Goal: Task Accomplishment & Management: Complete application form

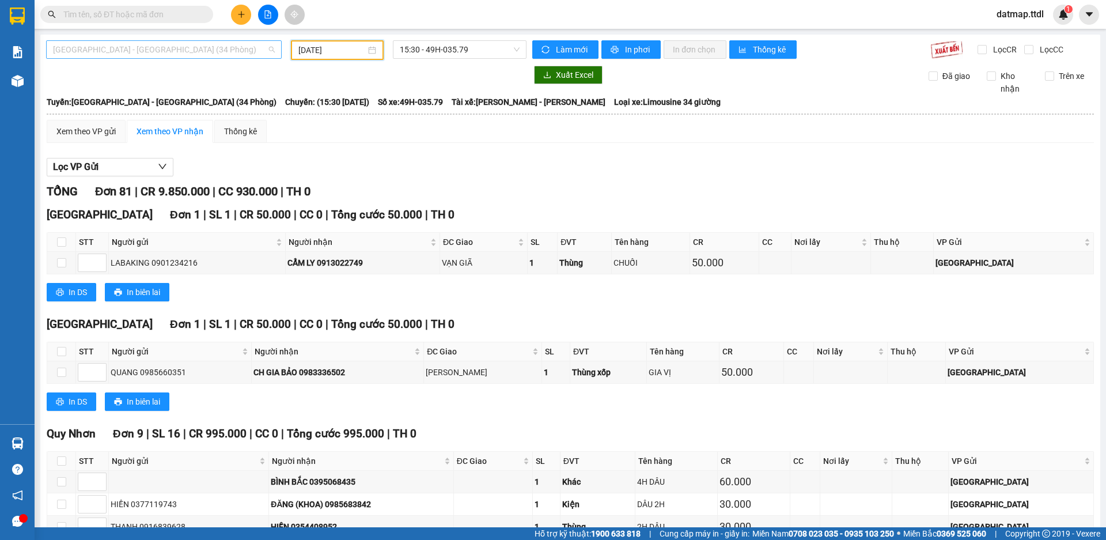
click at [128, 46] on span "[GEOGRAPHIC_DATA] - [GEOGRAPHIC_DATA] (34 Phòng)" at bounding box center [164, 49] width 222 height 17
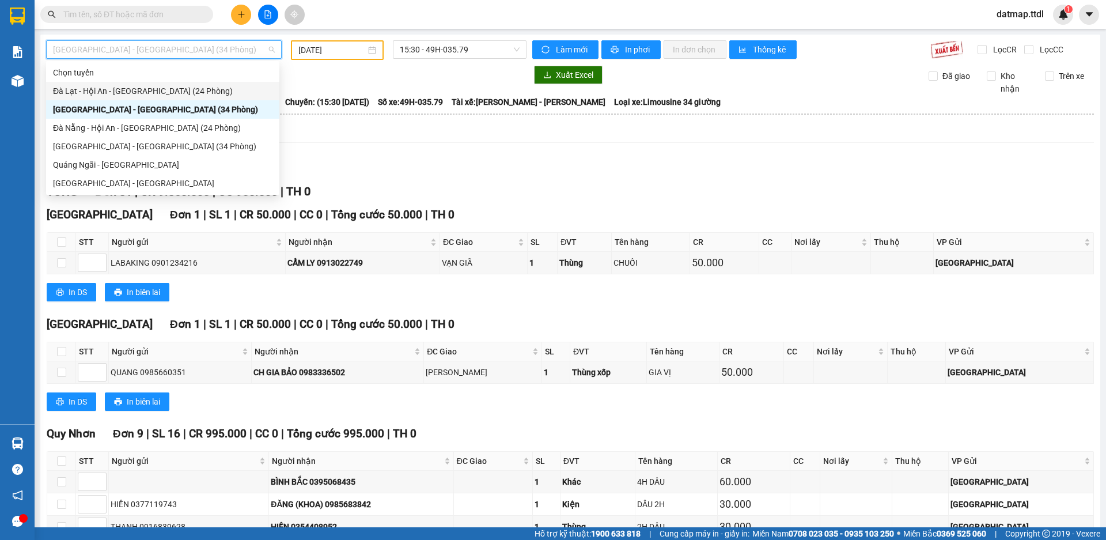
click at [109, 90] on div "Đà Lạt - Hội An - [GEOGRAPHIC_DATA] (24 Phòng)" at bounding box center [163, 91] width 220 height 13
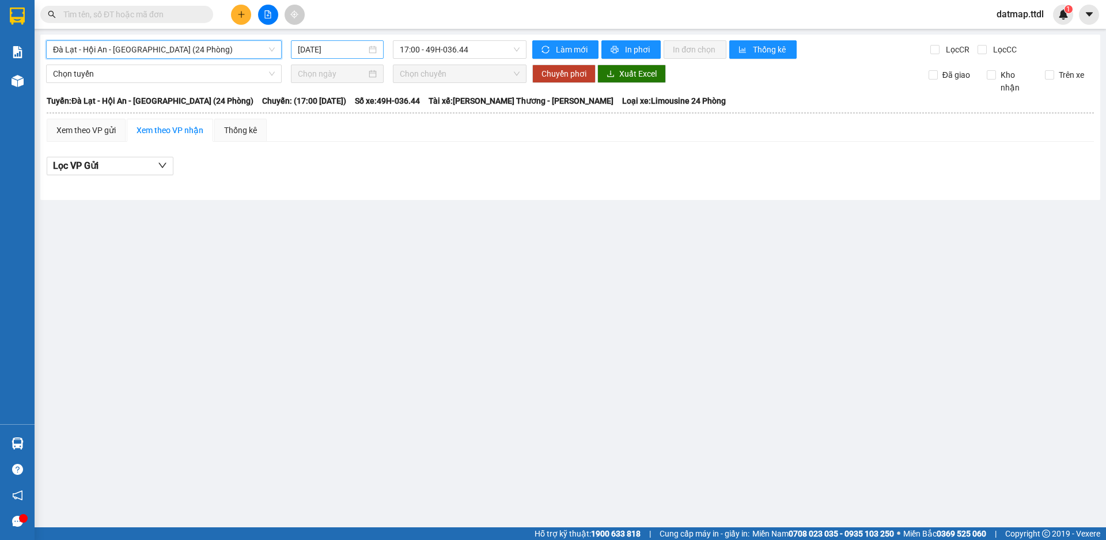
click at [327, 49] on input "[DATE]" at bounding box center [332, 49] width 69 height 13
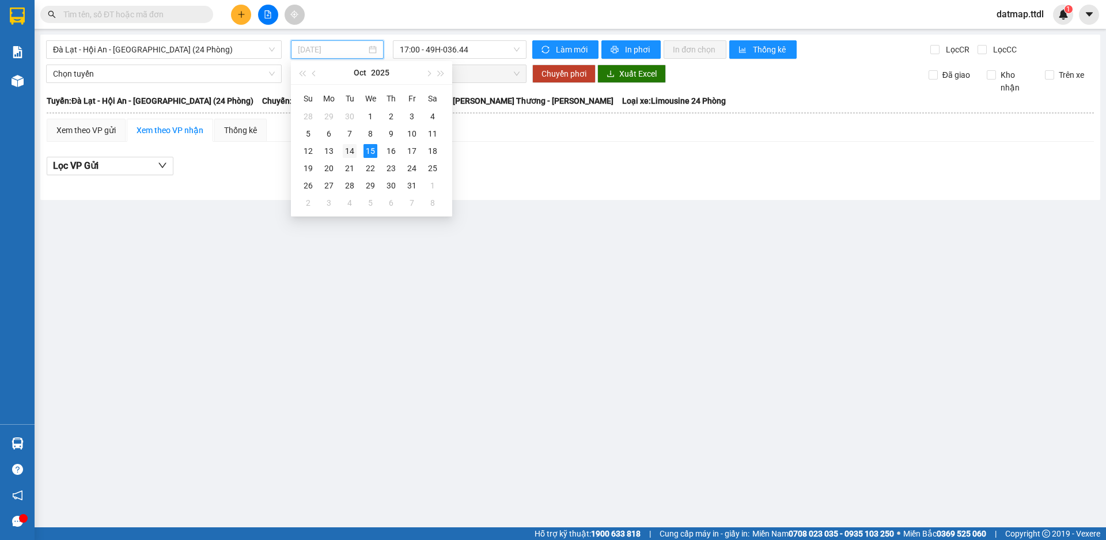
click at [351, 150] on div "14" at bounding box center [350, 151] width 14 height 14
type input "[DATE]"
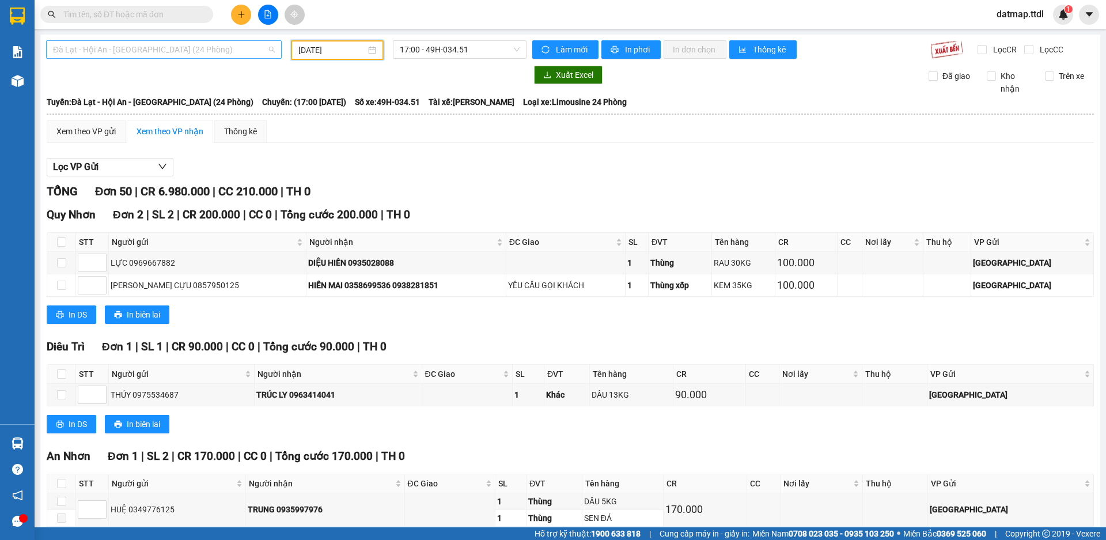
click at [110, 43] on span "Đà Lạt - Hội An - [GEOGRAPHIC_DATA] (24 Phòng)" at bounding box center [164, 49] width 222 height 17
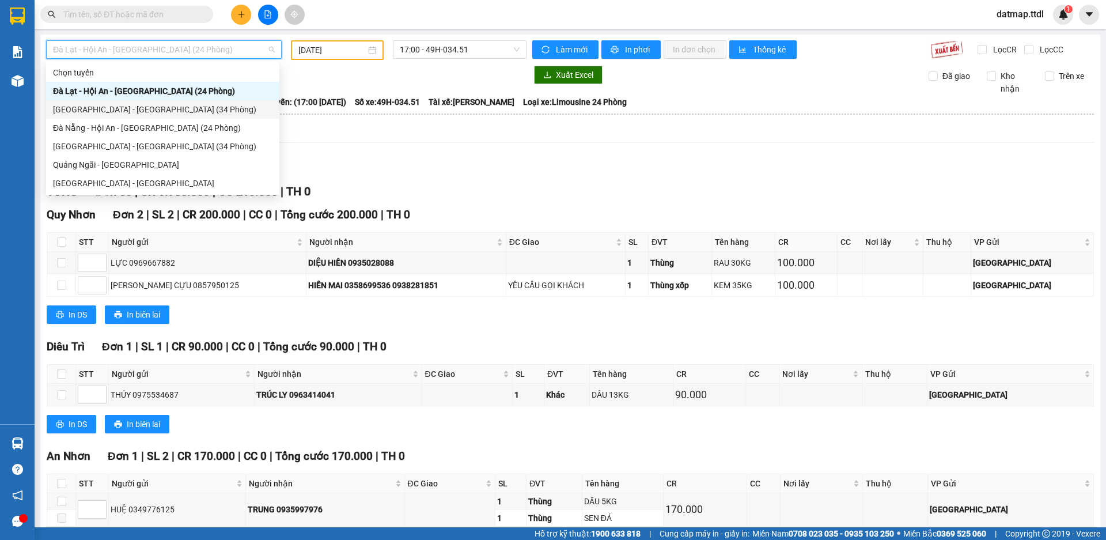
click at [81, 108] on div "[GEOGRAPHIC_DATA] - [GEOGRAPHIC_DATA] (34 Phòng)" at bounding box center [163, 109] width 220 height 13
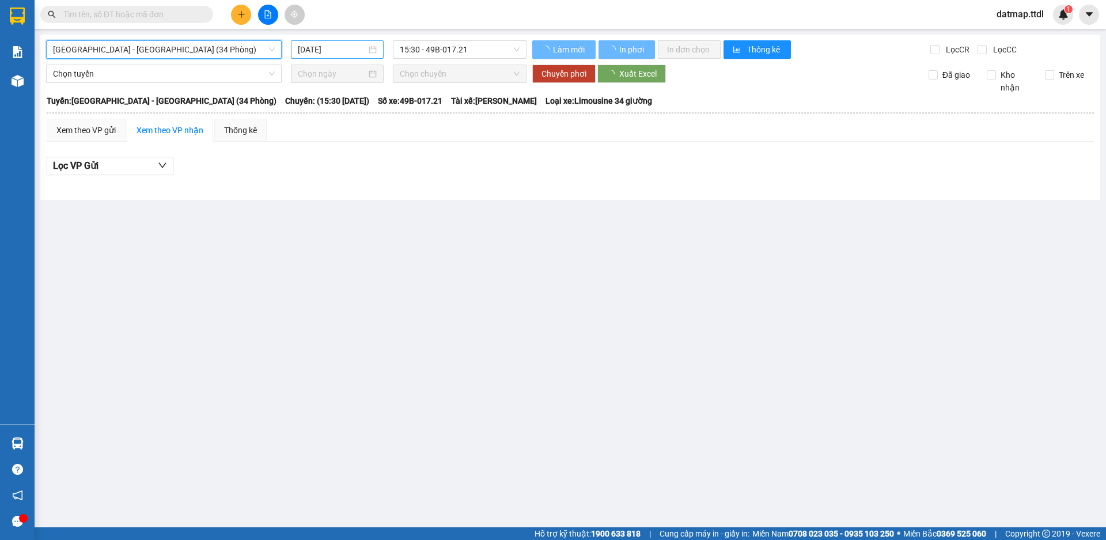
click at [313, 48] on input "[DATE]" at bounding box center [332, 49] width 69 height 13
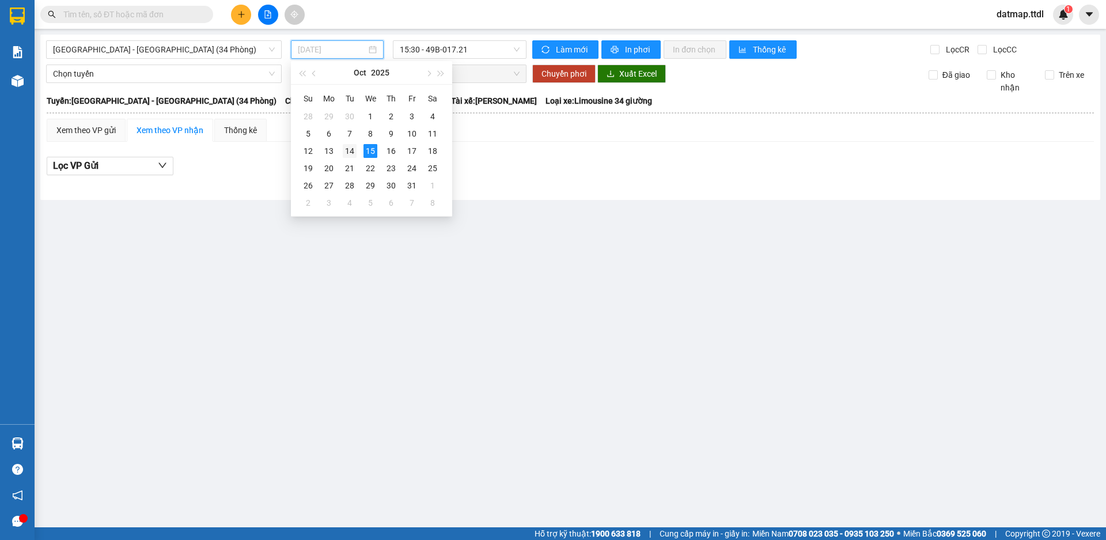
click at [346, 148] on div "14" at bounding box center [350, 151] width 14 height 14
type input "[DATE]"
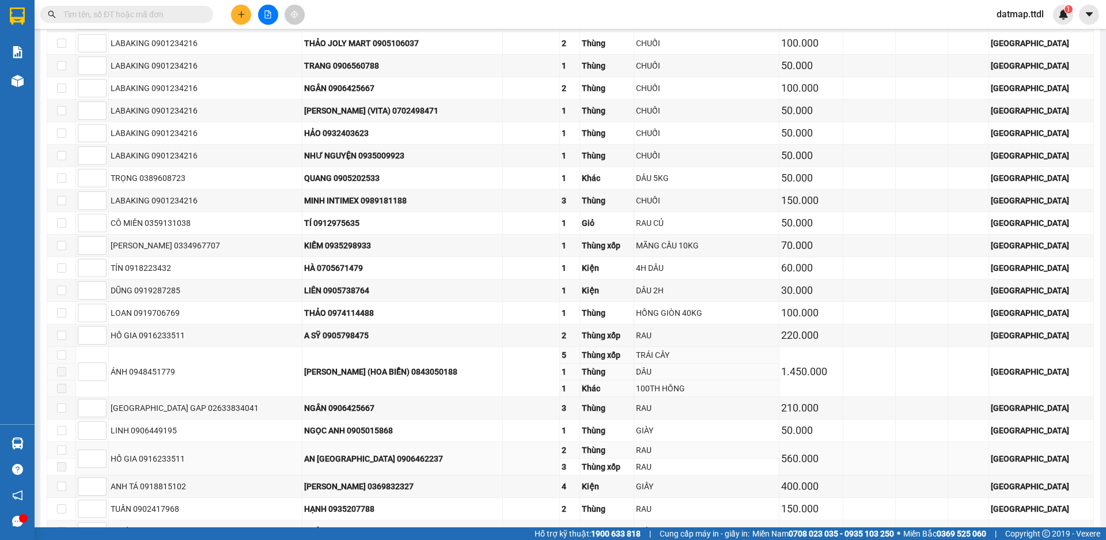
scroll to position [2408, 0]
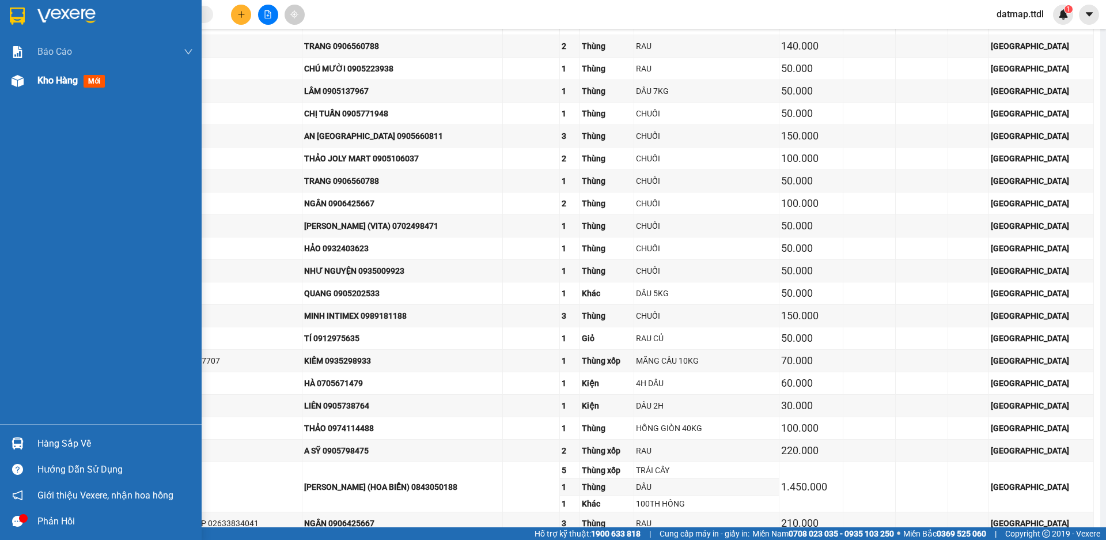
click at [92, 73] on div "Kho hàng mới" at bounding box center [115, 80] width 156 height 29
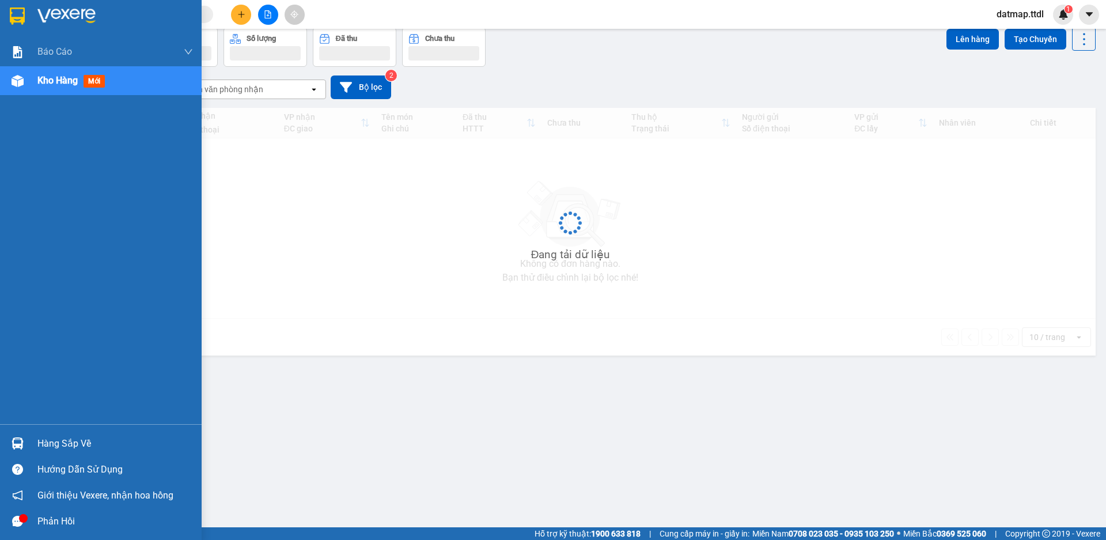
scroll to position [53, 0]
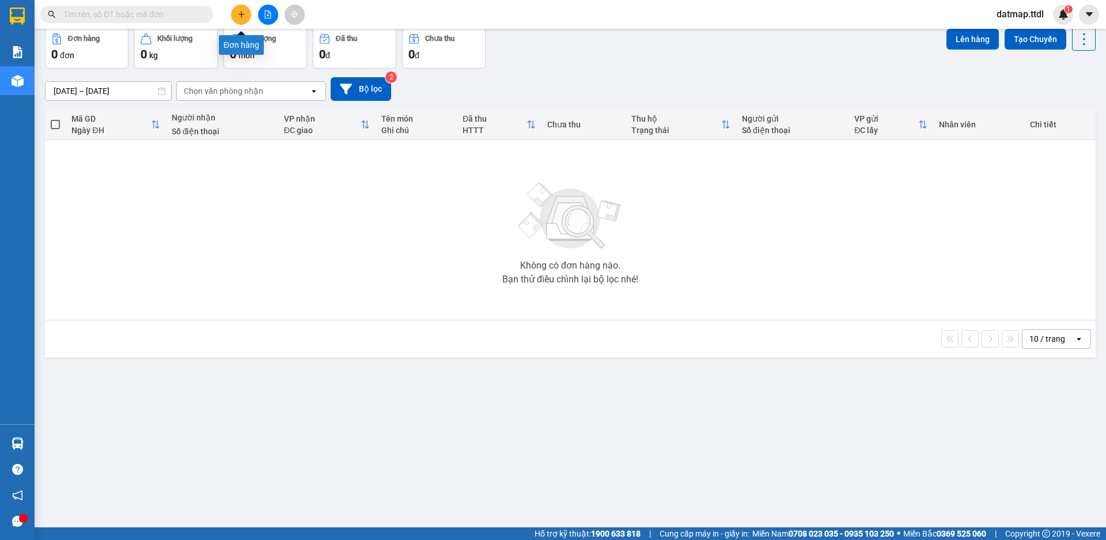
click at [241, 11] on icon "plus" at bounding box center [241, 14] width 8 height 8
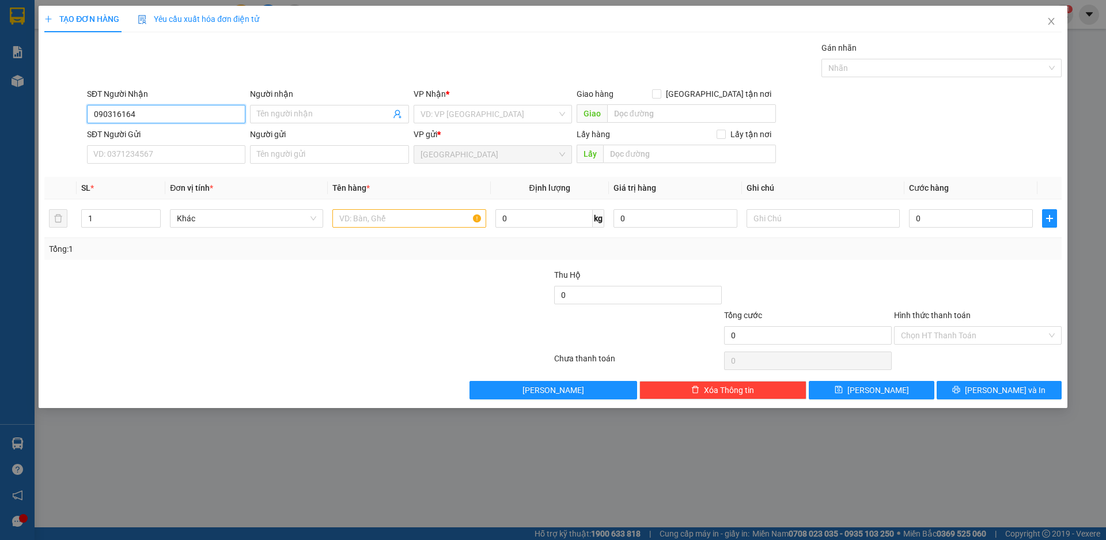
type input "0903161644"
click at [172, 136] on div "0903161644 - CÔ TRÂM" at bounding box center [166, 137] width 145 height 13
type input "CÔ TRÂM"
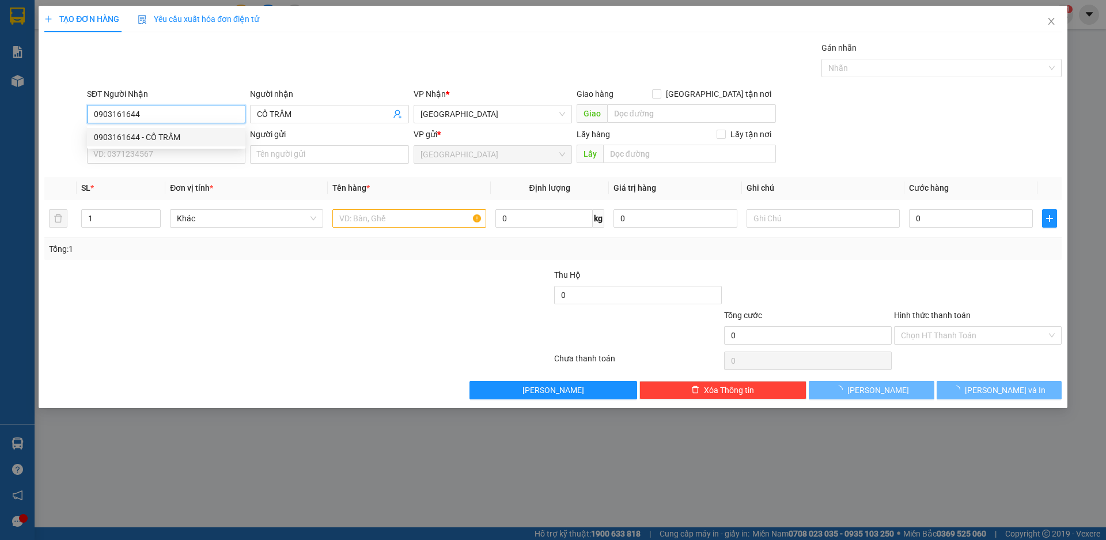
type input "500.000"
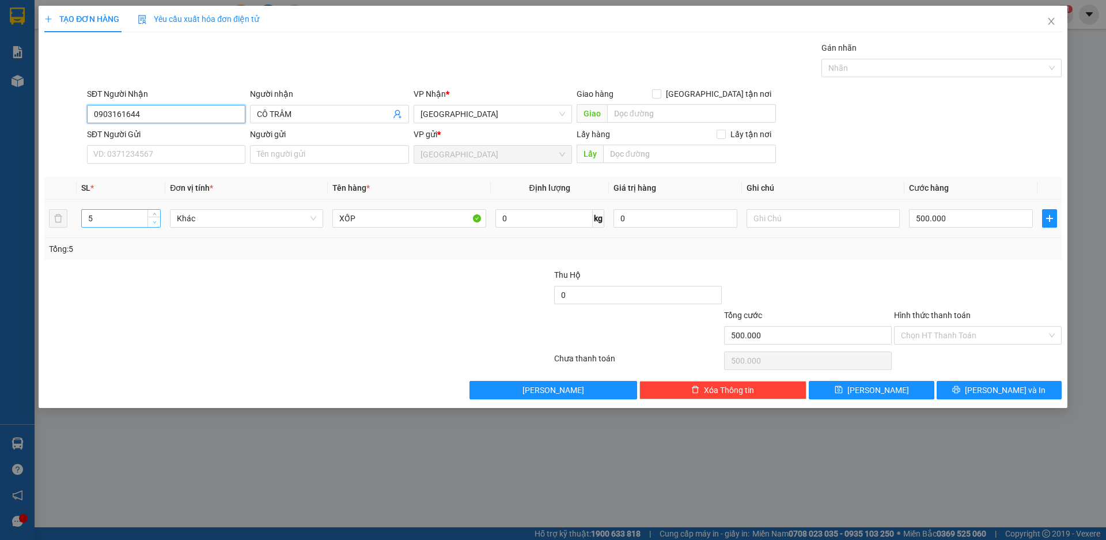
type input "0903161644"
click at [154, 222] on icon "down" at bounding box center [154, 222] width 3 height 2
type input "4"
click at [154, 216] on icon "up" at bounding box center [155, 216] width 4 height 4
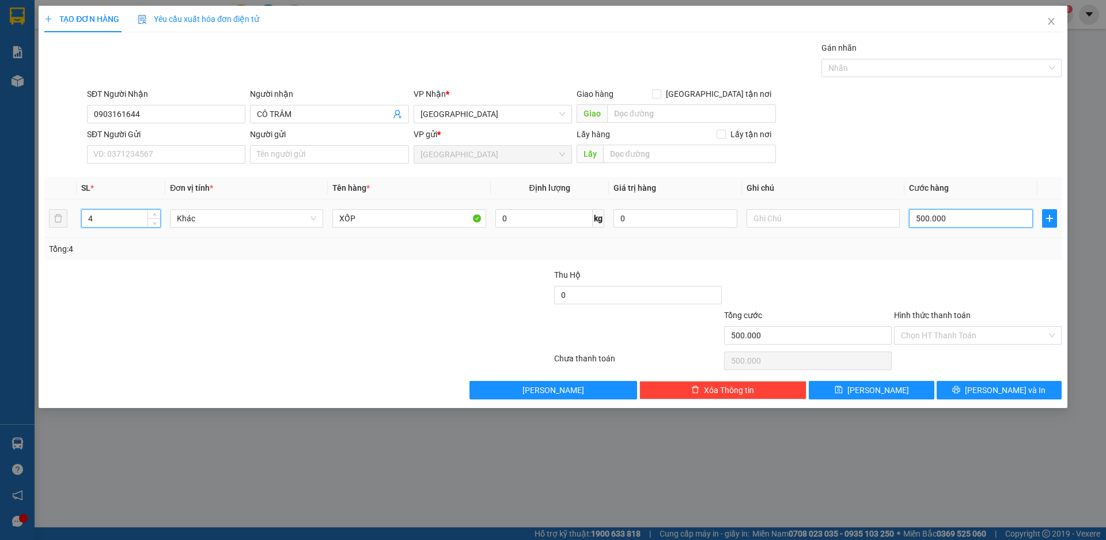
click at [976, 224] on input "500.000" at bounding box center [971, 218] width 124 height 18
type input "0"
type input "4"
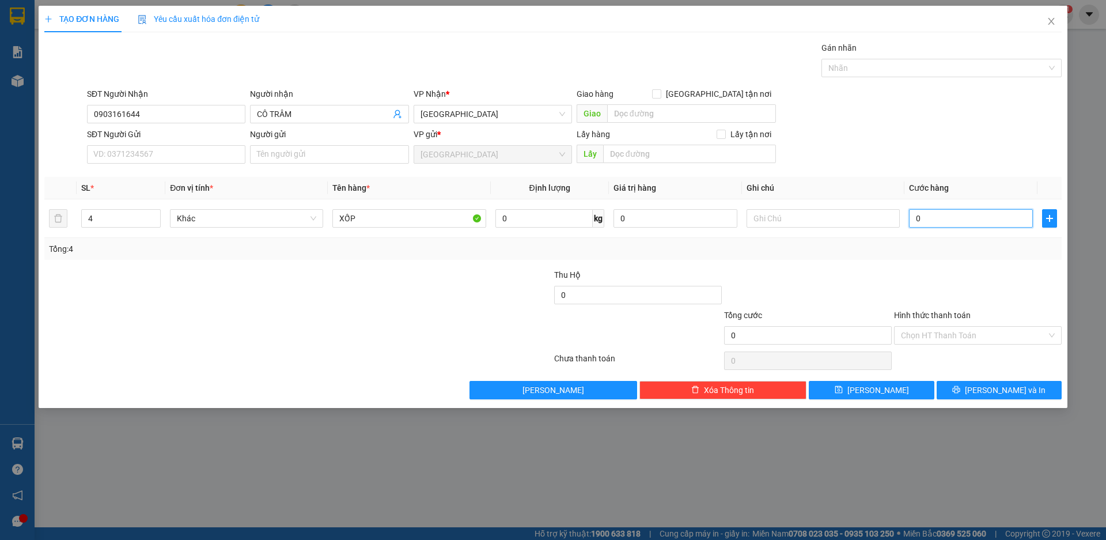
type input "4"
type input "0"
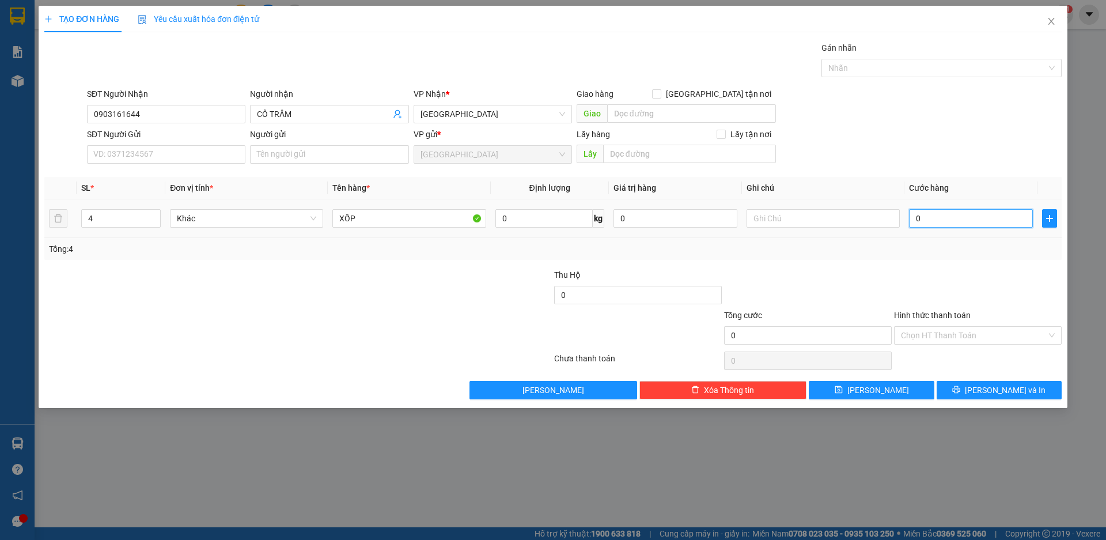
click at [915, 216] on input "0" at bounding box center [971, 218] width 124 height 18
type input "40"
type input "400"
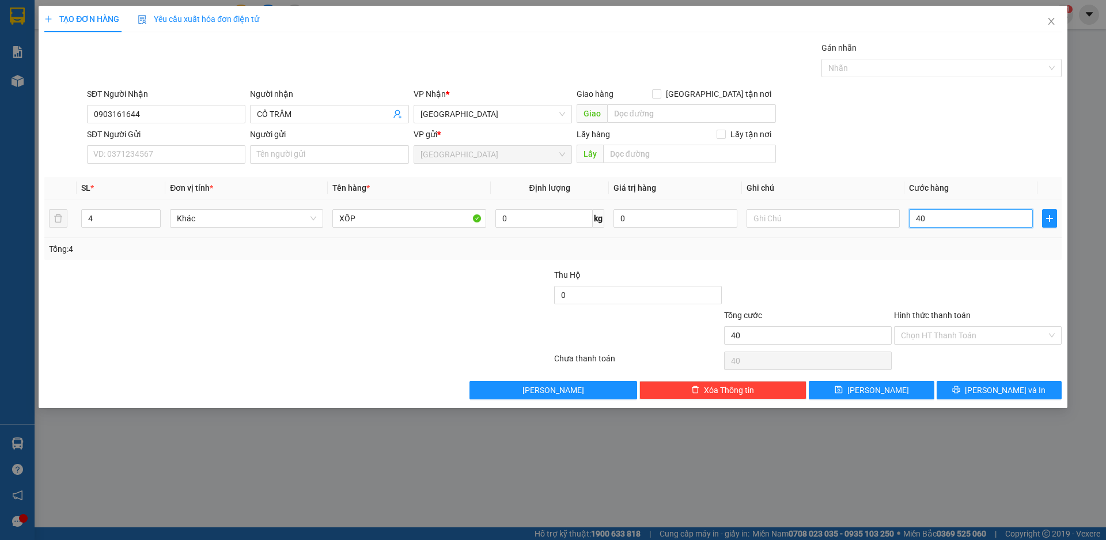
type input "400"
type input "4.000"
type input "40.000"
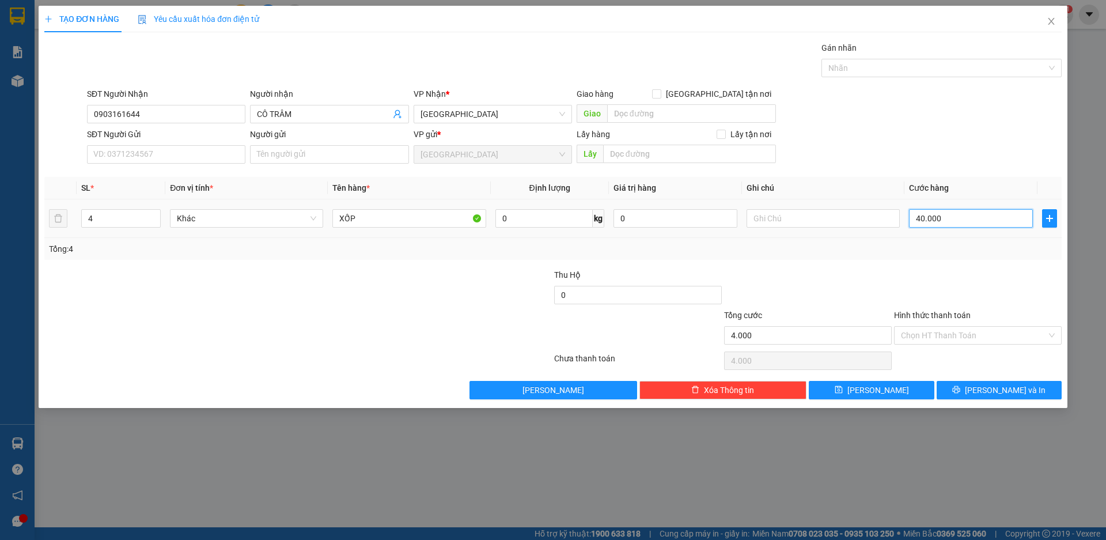
type input "40.000"
type input "400.000"
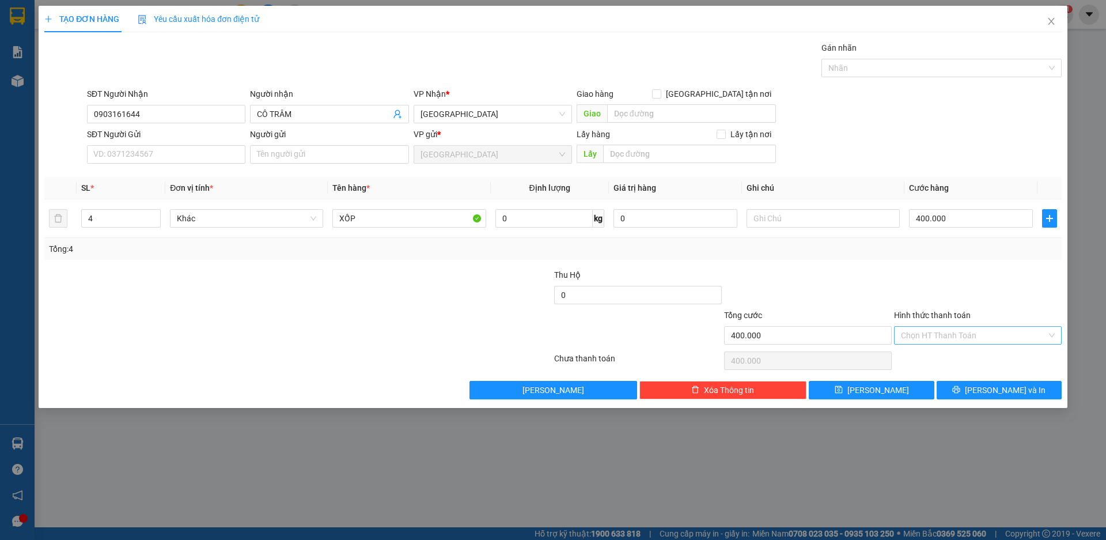
click at [965, 334] on input "Hình thức thanh toán" at bounding box center [974, 335] width 146 height 17
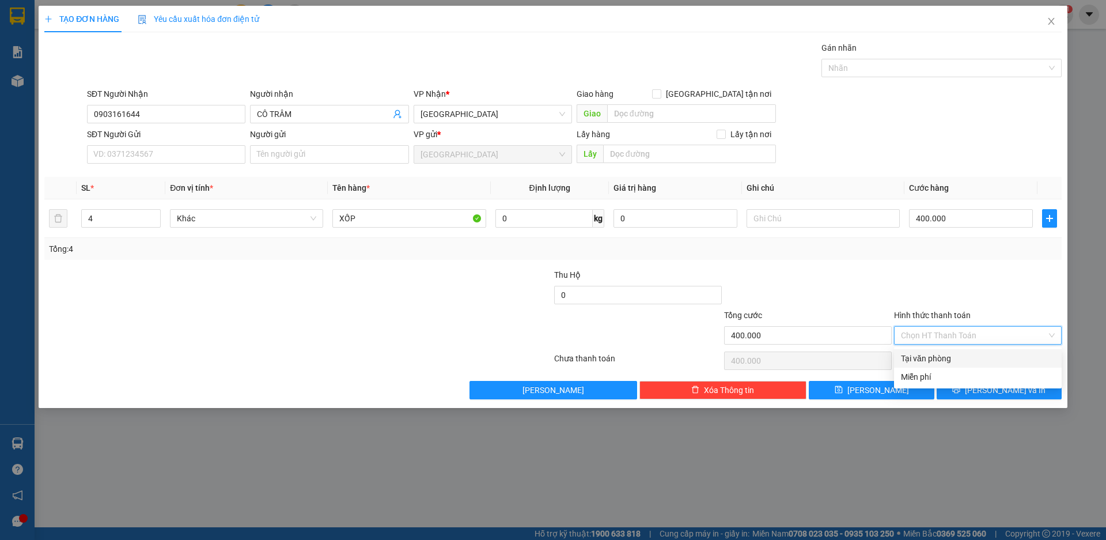
click at [931, 357] on div "Tại văn phòng" at bounding box center [978, 358] width 154 height 13
type input "0"
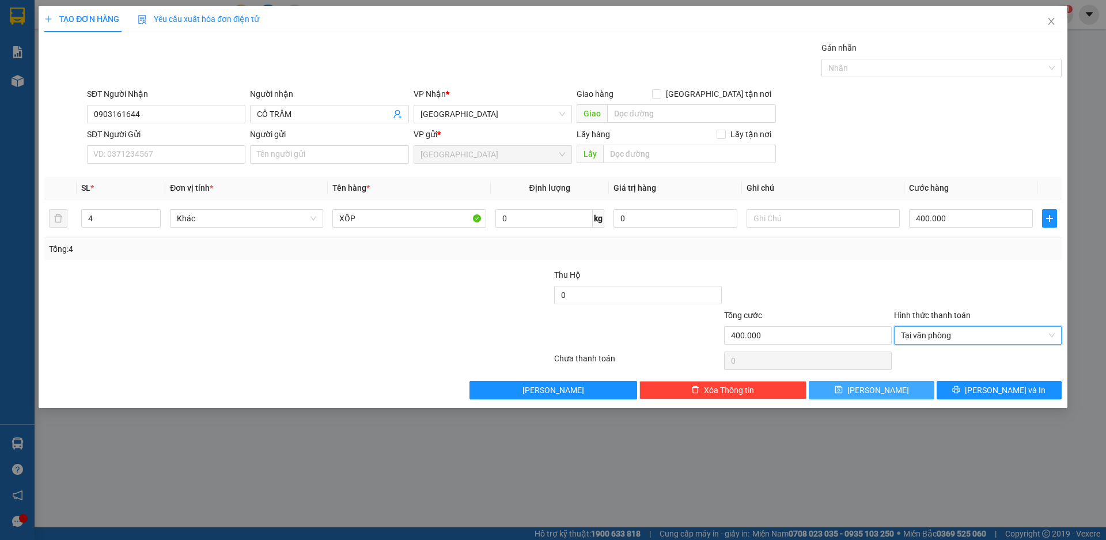
click at [890, 394] on button "[PERSON_NAME]" at bounding box center [871, 390] width 125 height 18
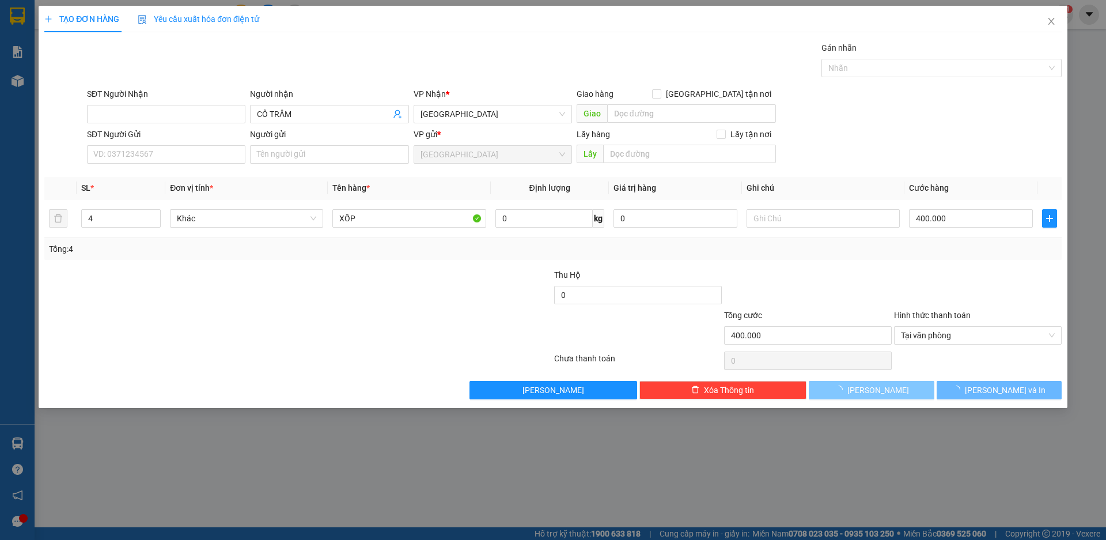
type input "0"
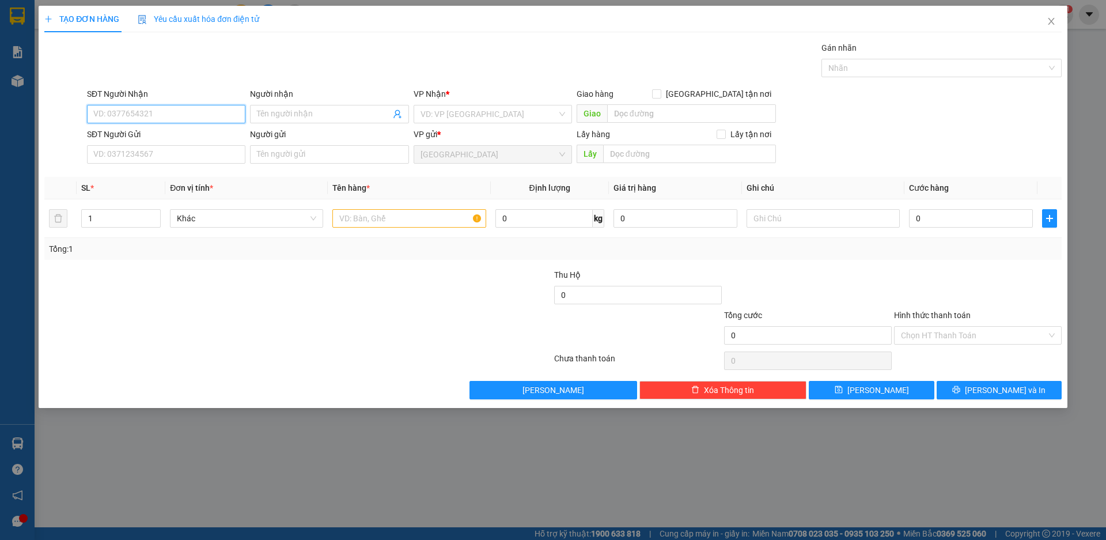
click at [174, 118] on input "SĐT Người Nhận" at bounding box center [166, 114] width 158 height 18
type input "0964026546"
click at [299, 107] on span at bounding box center [329, 114] width 158 height 18
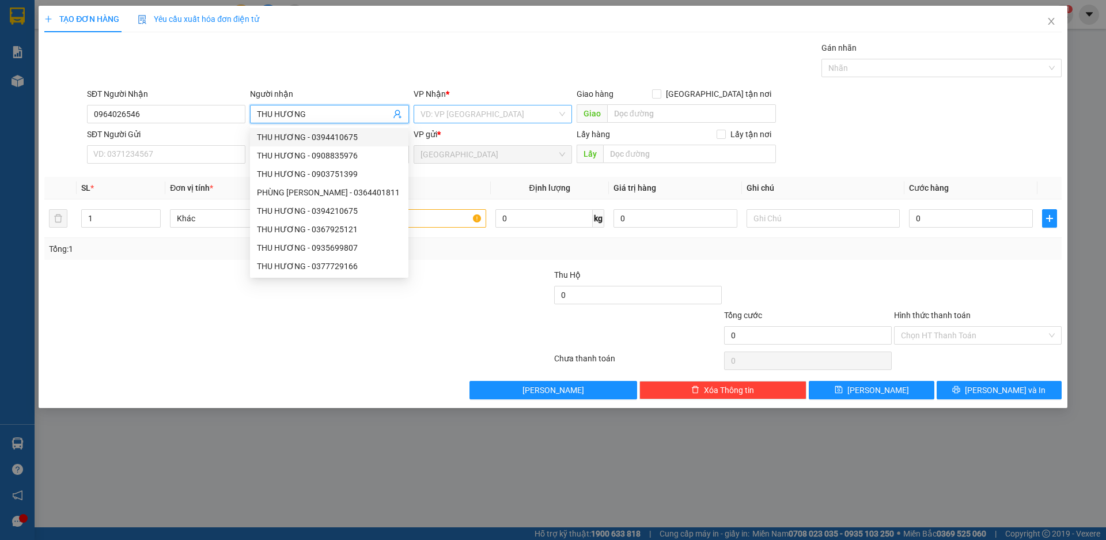
type input "THU HƯƠNG"
click at [459, 109] on input "search" at bounding box center [489, 113] width 137 height 17
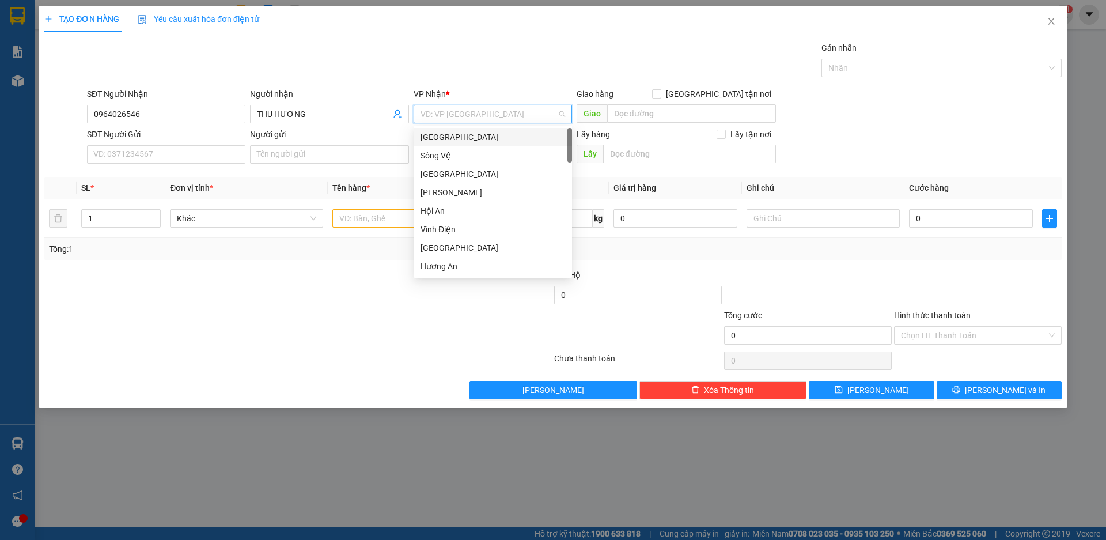
click at [438, 131] on div "[GEOGRAPHIC_DATA]" at bounding box center [493, 137] width 145 height 13
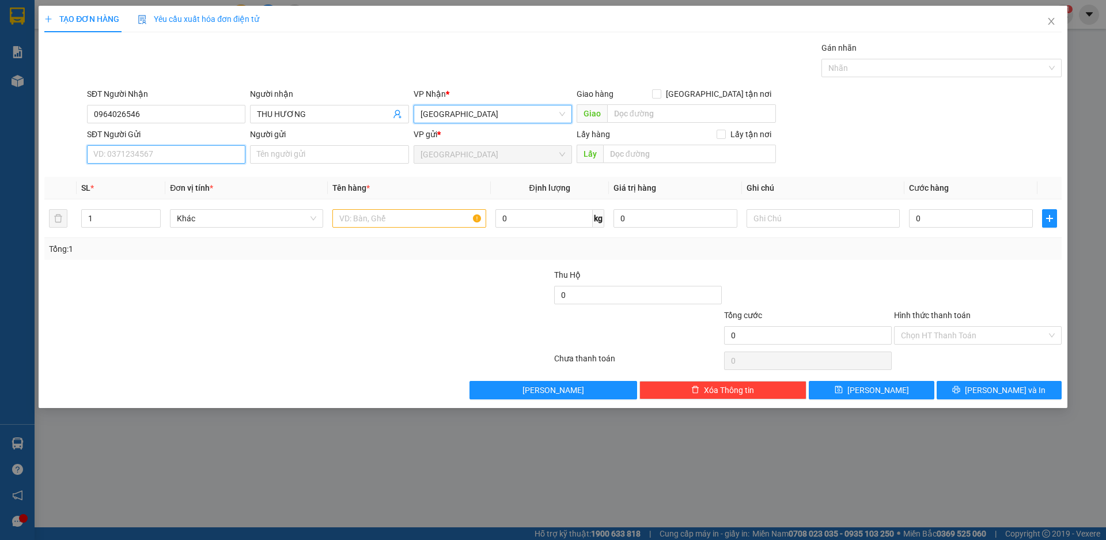
click at [172, 156] on input "SĐT Người Gửi" at bounding box center [166, 154] width 158 height 18
type input "0983647213"
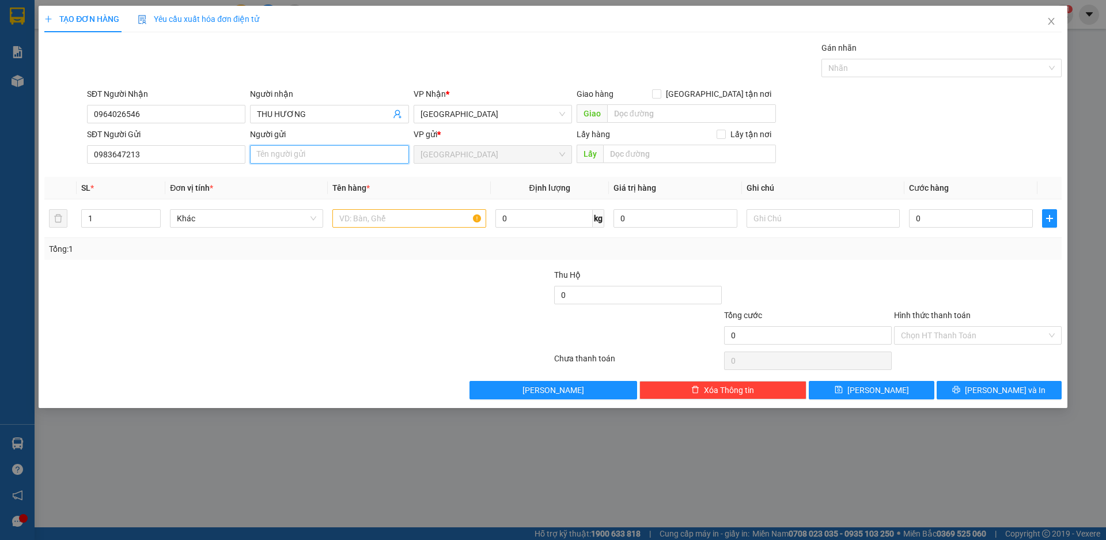
click at [320, 153] on input "Người gửi" at bounding box center [329, 154] width 158 height 18
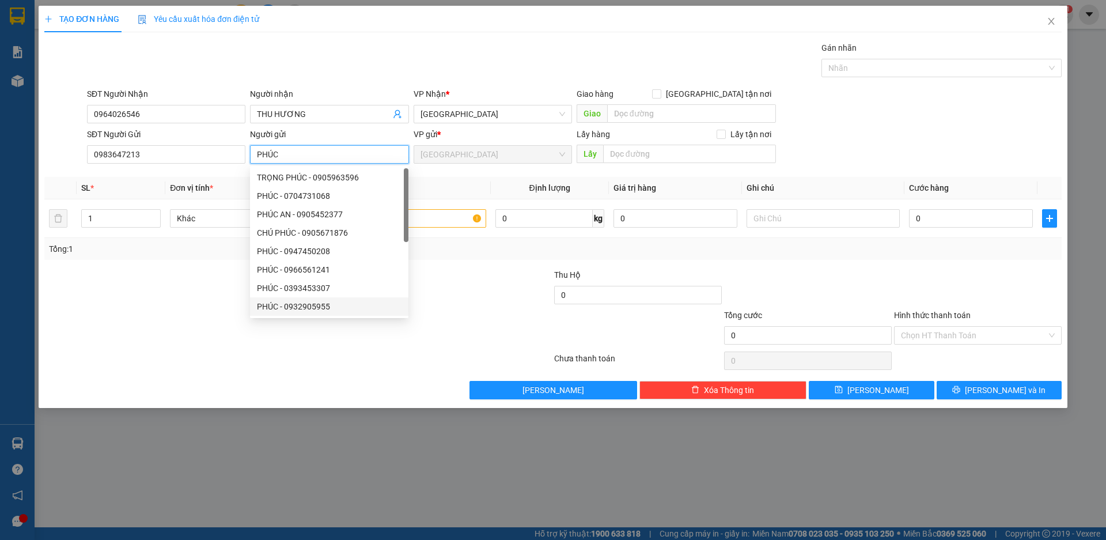
type input "PHÚC"
click at [453, 311] on div at bounding box center [468, 329] width 170 height 40
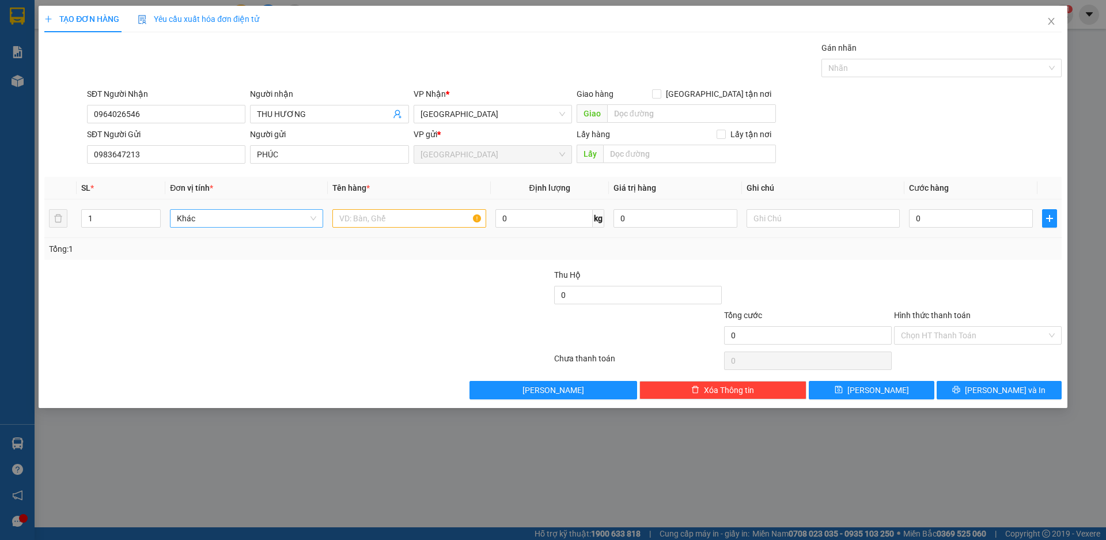
click at [200, 218] on span "Khác" at bounding box center [246, 218] width 139 height 17
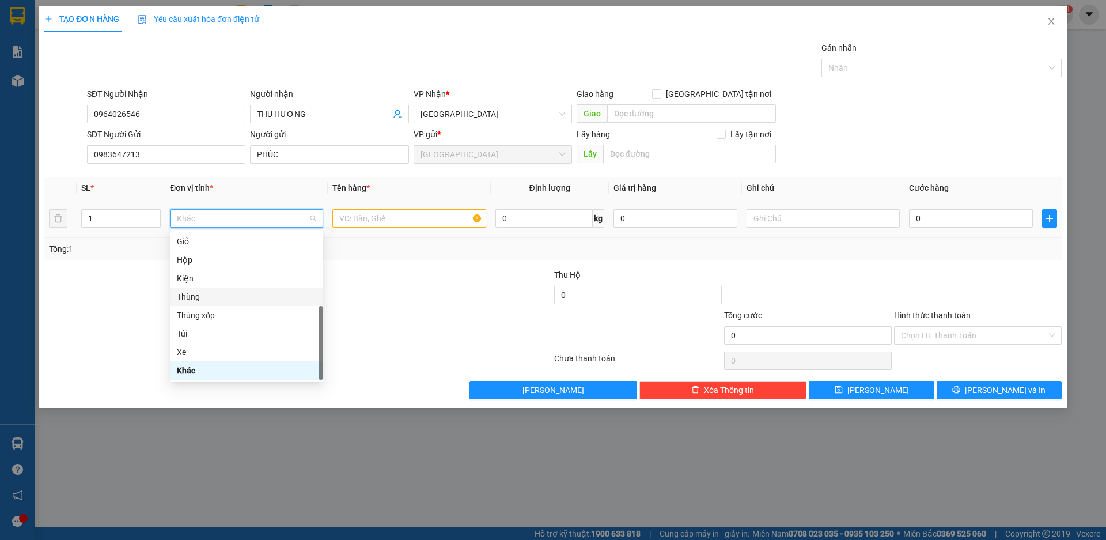
click at [197, 297] on div "Thùng" at bounding box center [246, 296] width 139 height 13
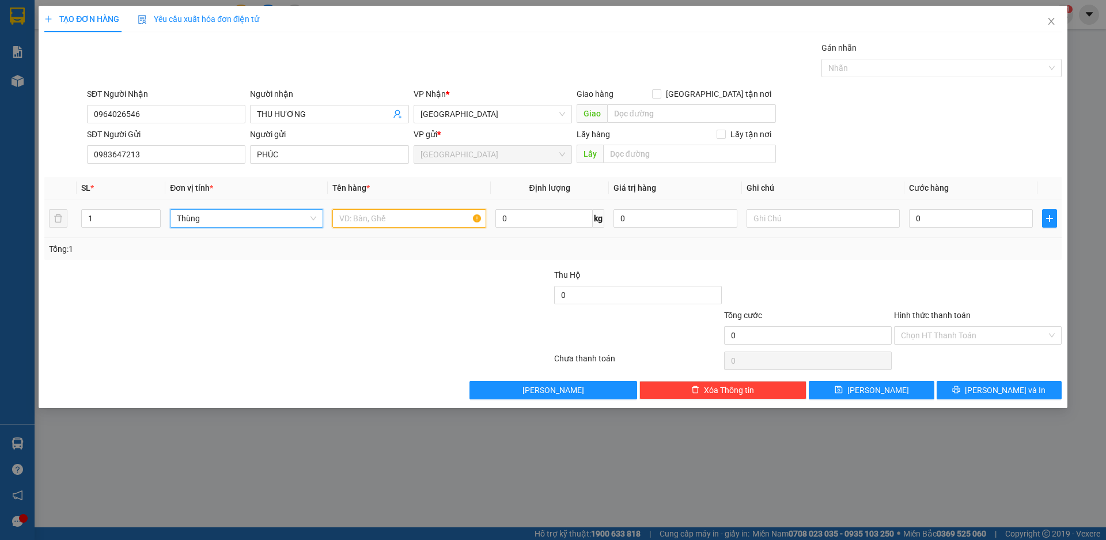
click at [383, 217] on input "text" at bounding box center [409, 218] width 153 height 18
type input "CÁ KHO"
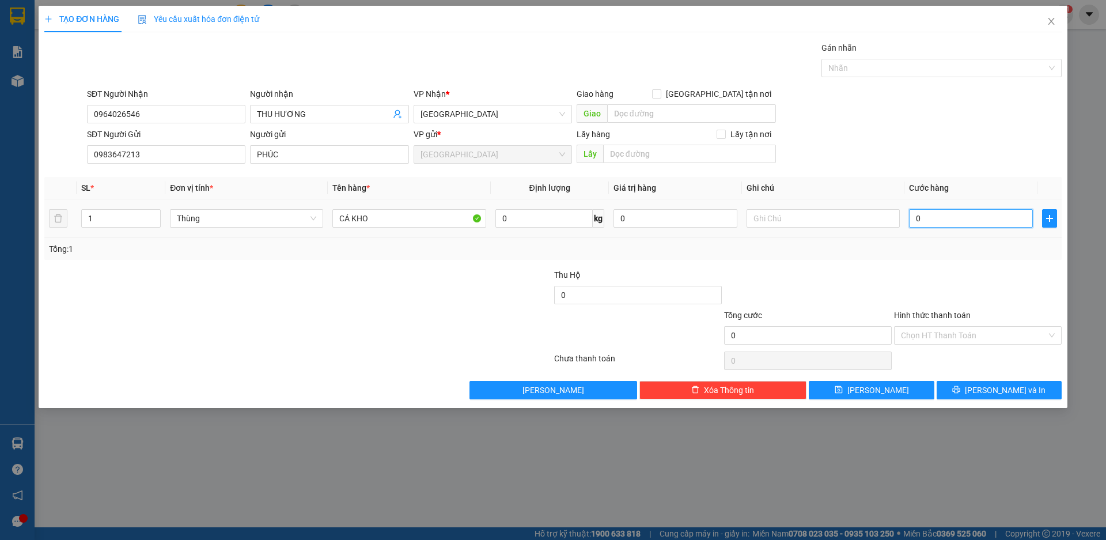
click at [983, 218] on input "0" at bounding box center [971, 218] width 124 height 18
type input "6"
type input "60"
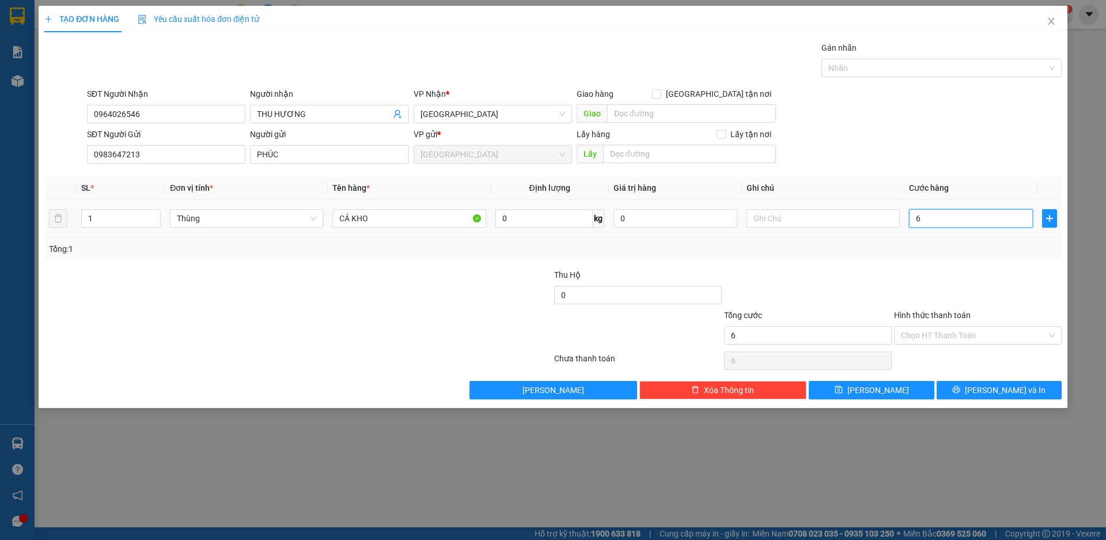
type input "60"
type input "600"
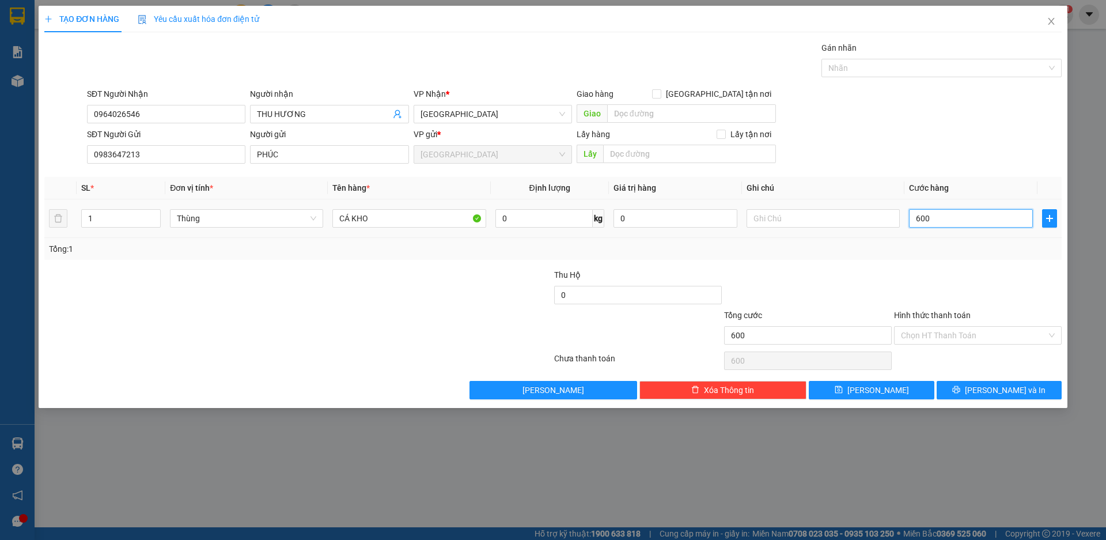
type input "6.000"
type input "60.000"
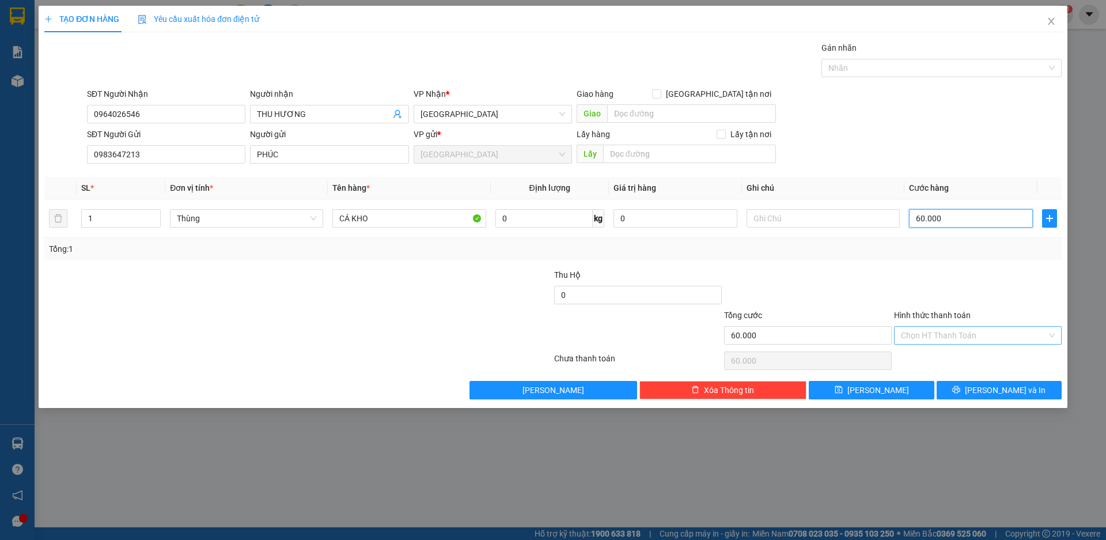
type input "60.000"
click at [950, 333] on input "Hình thức thanh toán" at bounding box center [974, 335] width 146 height 17
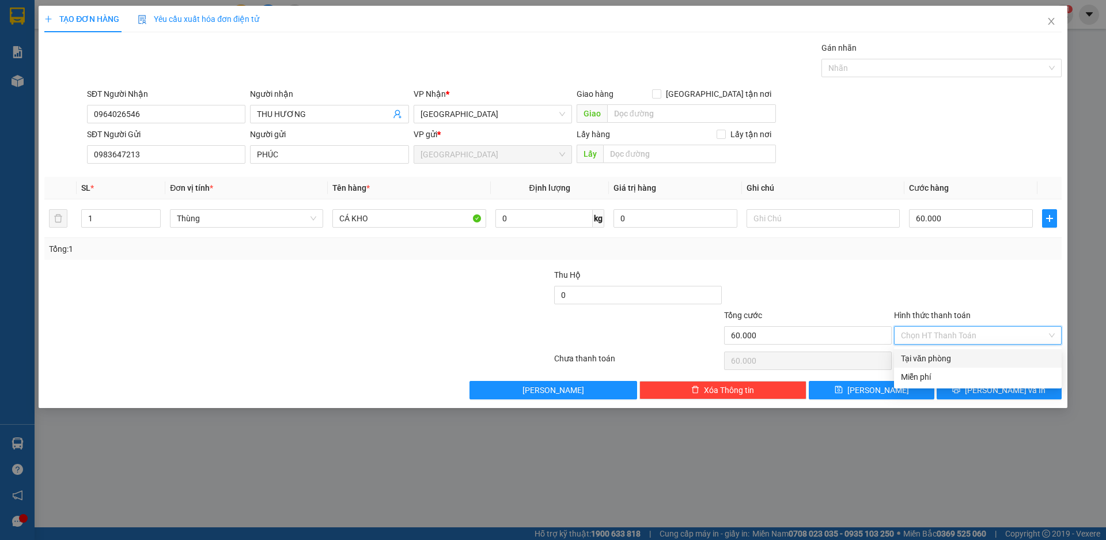
click at [945, 356] on div "Tại văn phòng" at bounding box center [978, 358] width 154 height 13
type input "0"
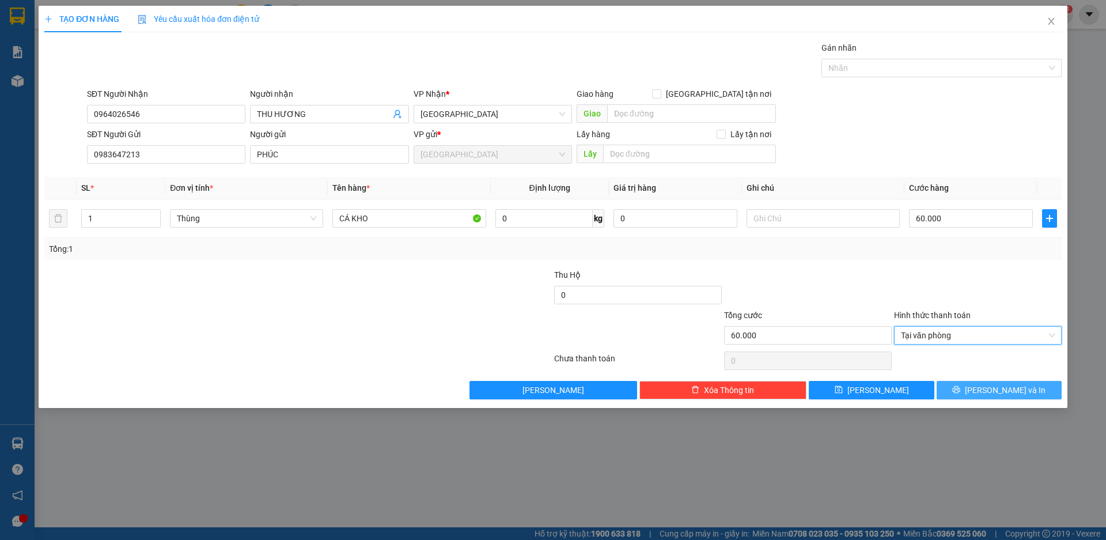
click at [994, 391] on span "[PERSON_NAME] và In" at bounding box center [1005, 390] width 81 height 13
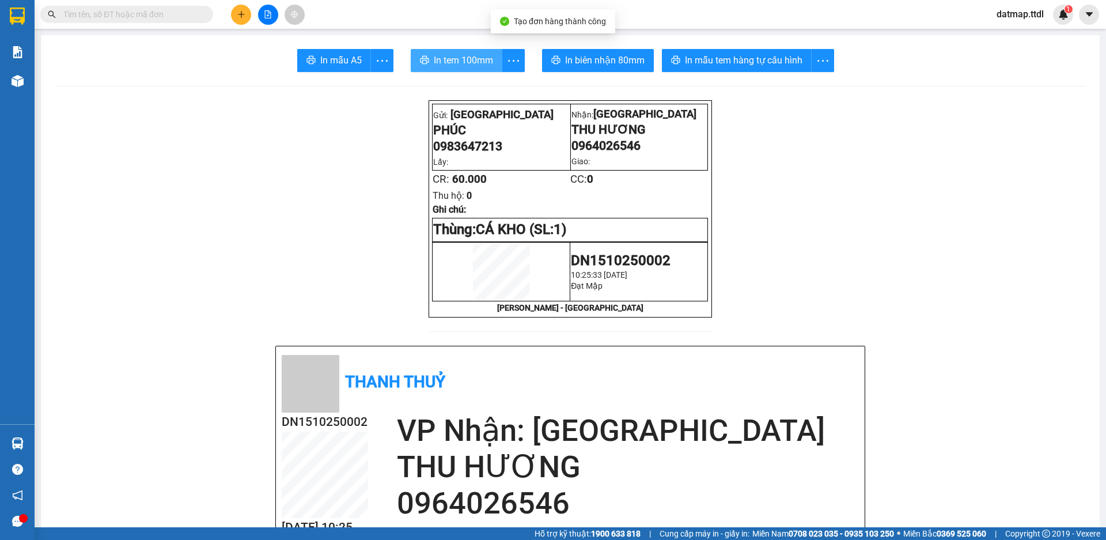
click at [471, 56] on span "In tem 100mm" at bounding box center [463, 60] width 59 height 14
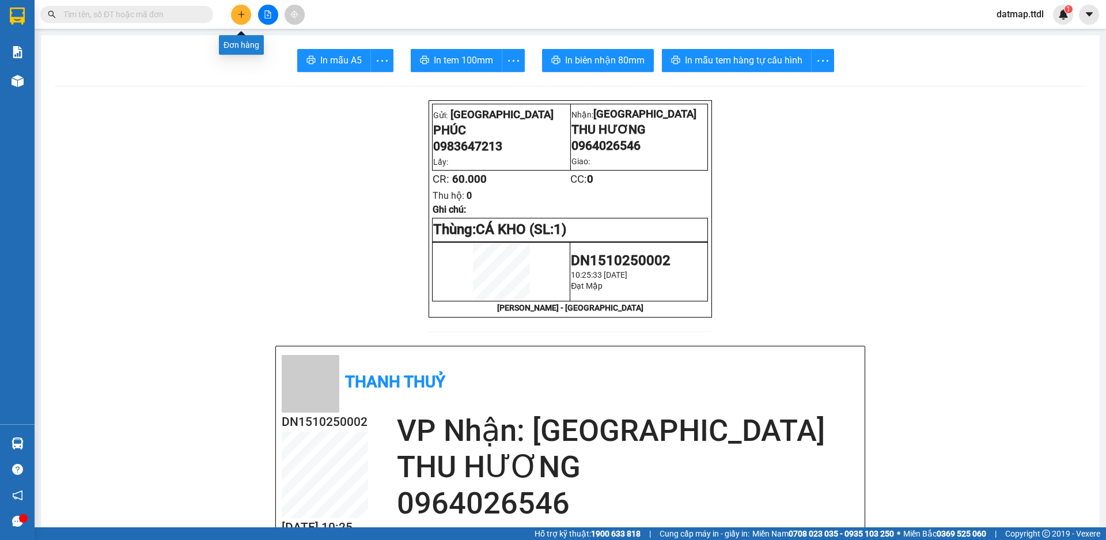
click at [241, 17] on icon "plus" at bounding box center [241, 14] width 8 height 8
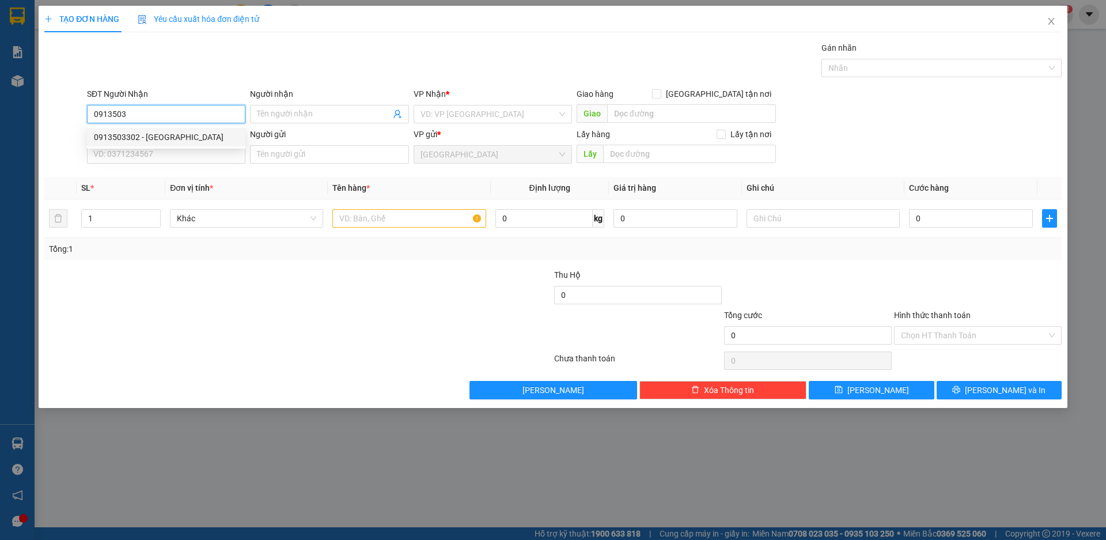
click at [169, 135] on div "0913503302 - [GEOGRAPHIC_DATA]" at bounding box center [166, 137] width 145 height 13
type input "0913503302"
type input "ANH QUỐC"
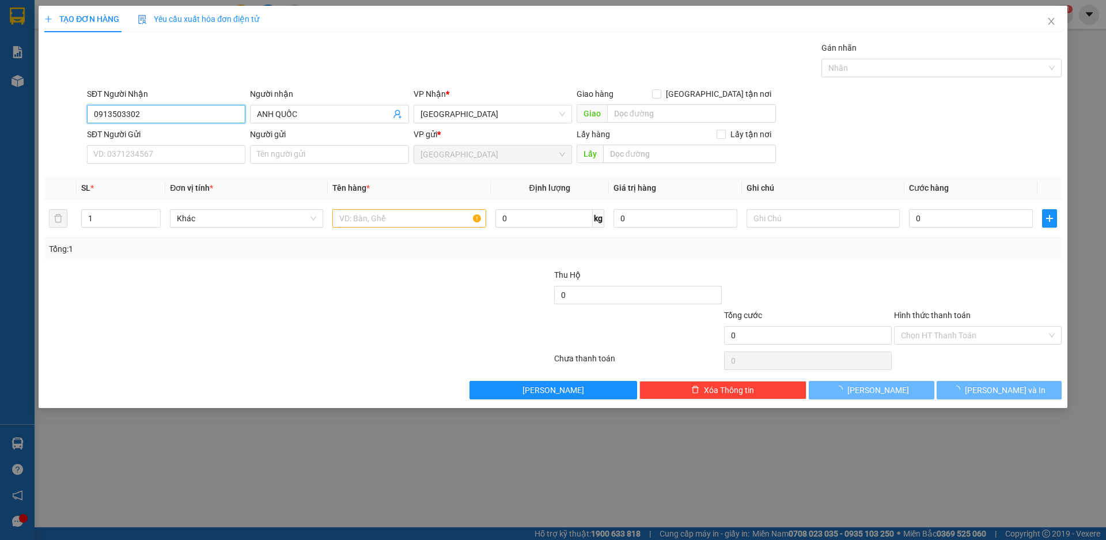
type input "560.000"
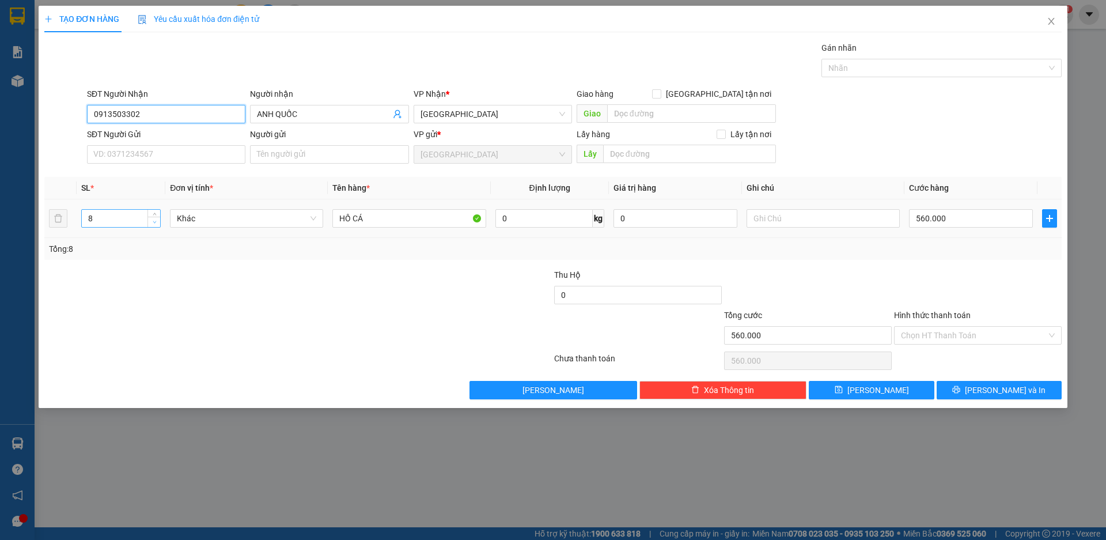
type input "0913503302"
click at [155, 221] on icon "down" at bounding box center [155, 222] width 4 height 4
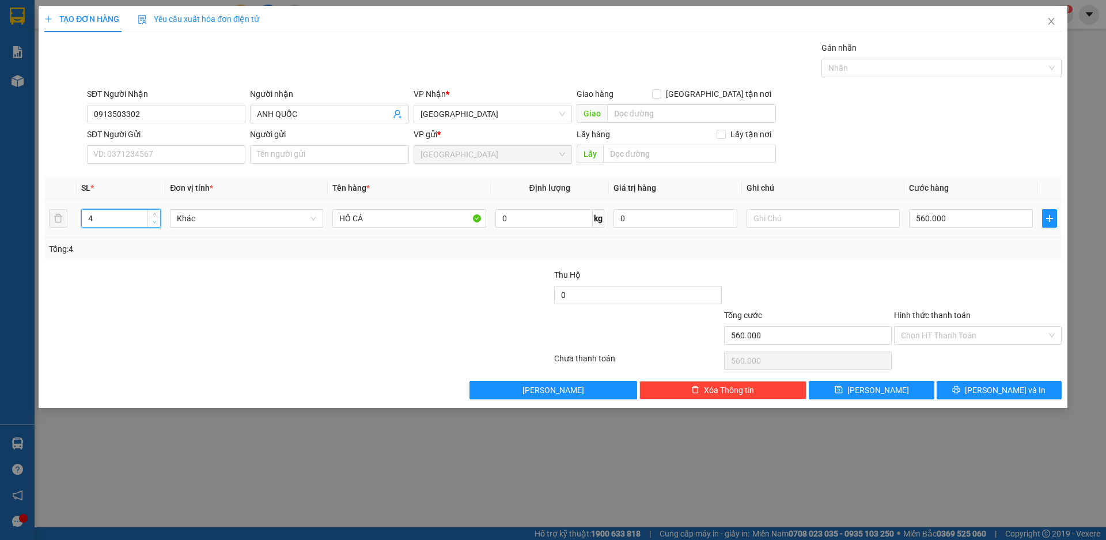
type input "3"
click at [155, 221] on icon "down" at bounding box center [155, 222] width 4 height 4
click at [980, 217] on input "560.000" at bounding box center [971, 218] width 124 height 18
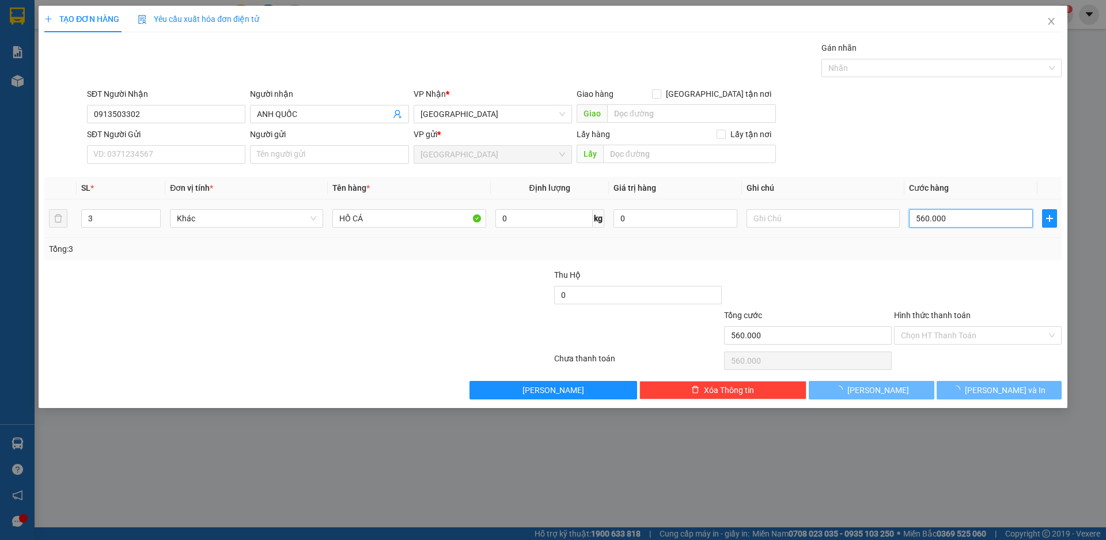
type input "0"
type input "2"
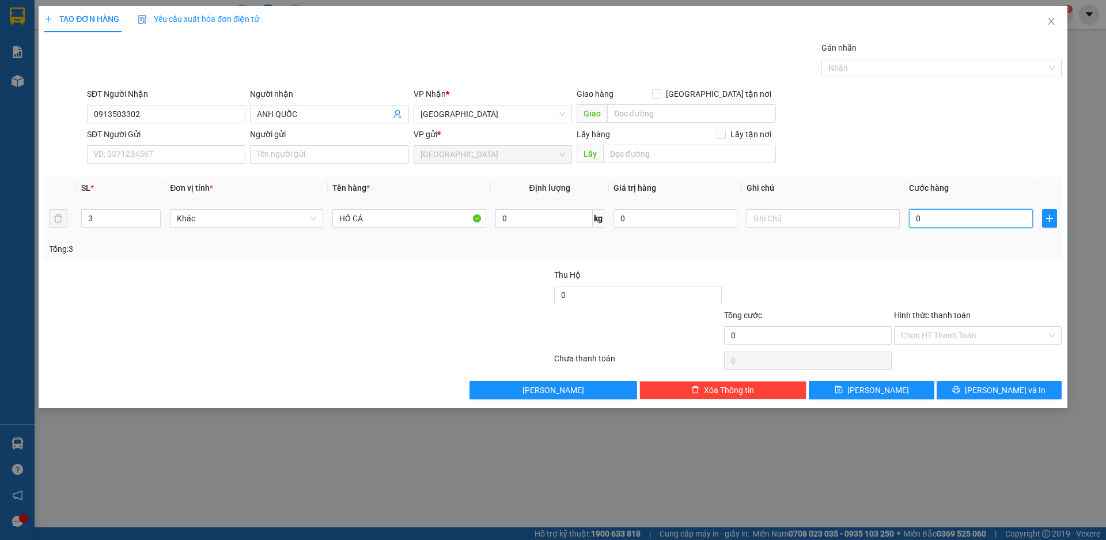
type input "02"
type input "21"
type input "021"
type input "210"
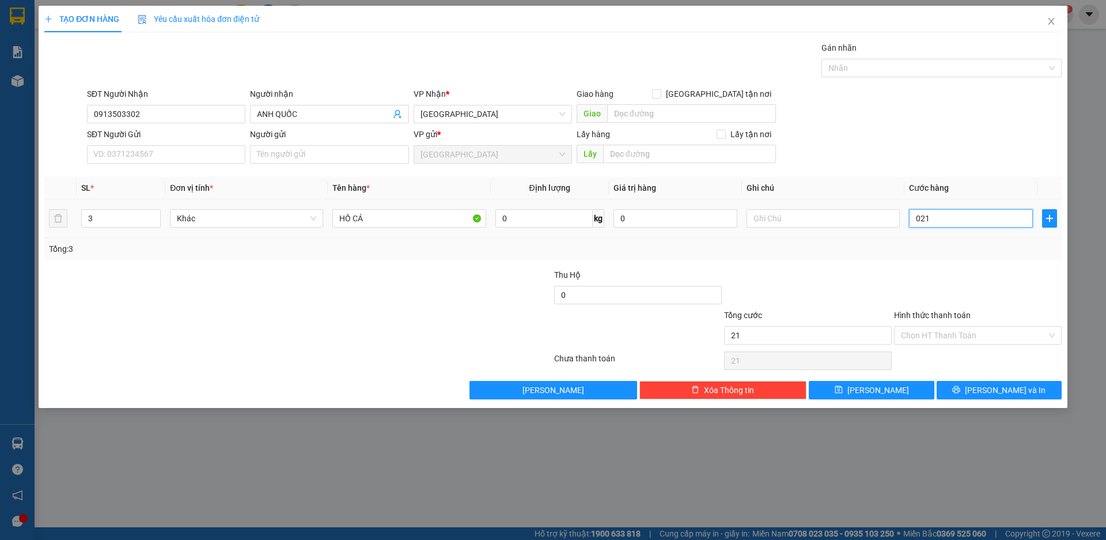
type input "210"
type input "0.210"
type input "2.100"
type input "02.100"
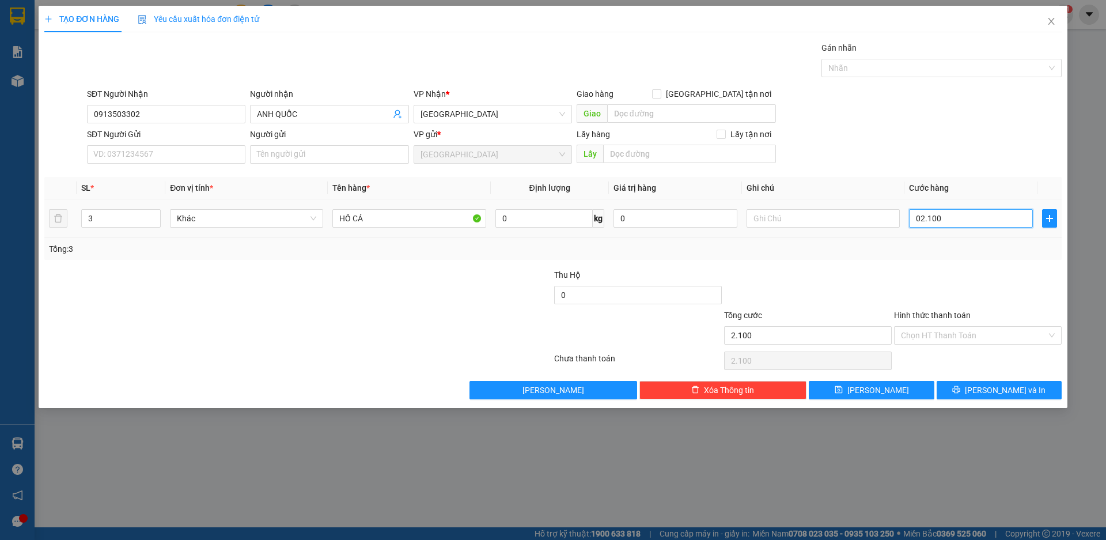
type input "210"
type input "0"
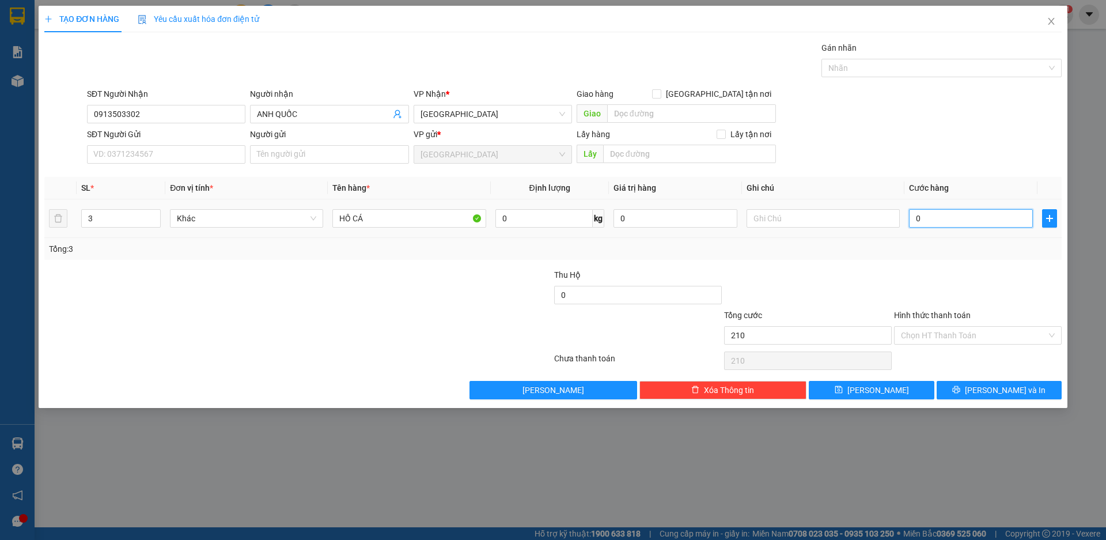
type input "0"
click at [913, 217] on input "0" at bounding box center [971, 218] width 124 height 18
type input "20"
type input "210"
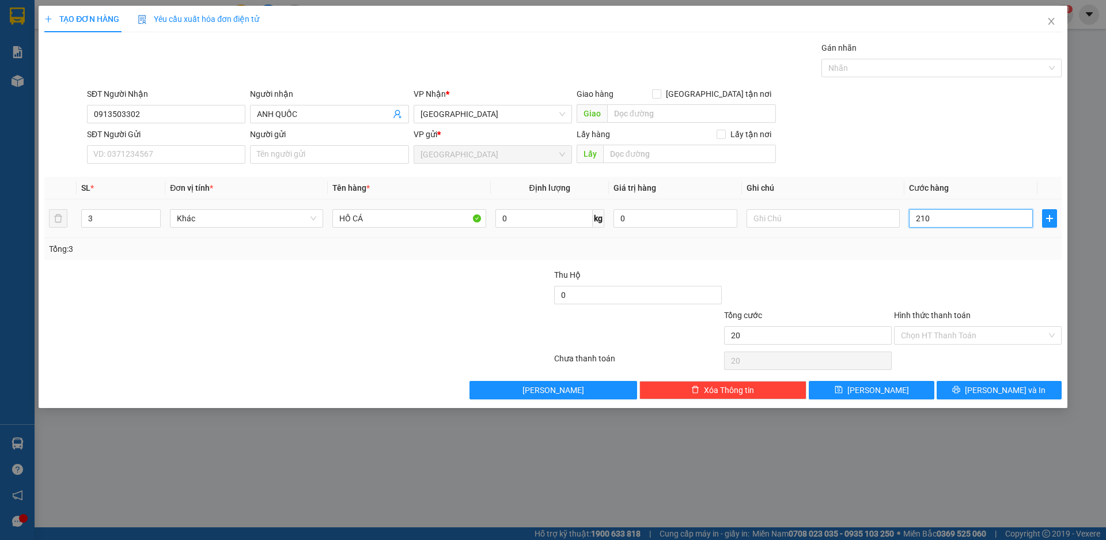
type input "210"
type input "2.100"
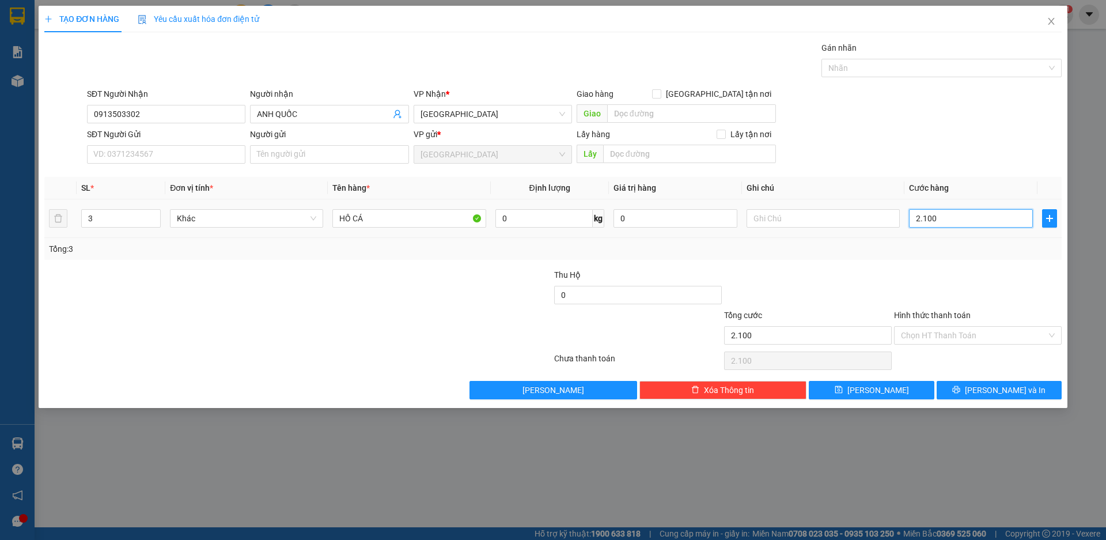
type input "21.000"
type input "210.000"
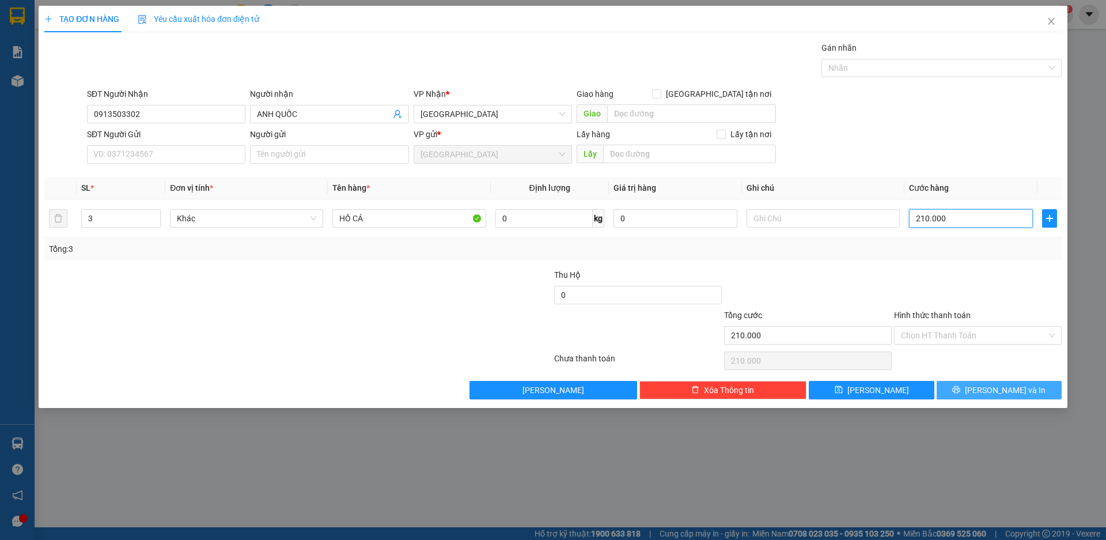
type input "210.000"
click at [1006, 386] on span "[PERSON_NAME] và In" at bounding box center [1005, 390] width 81 height 13
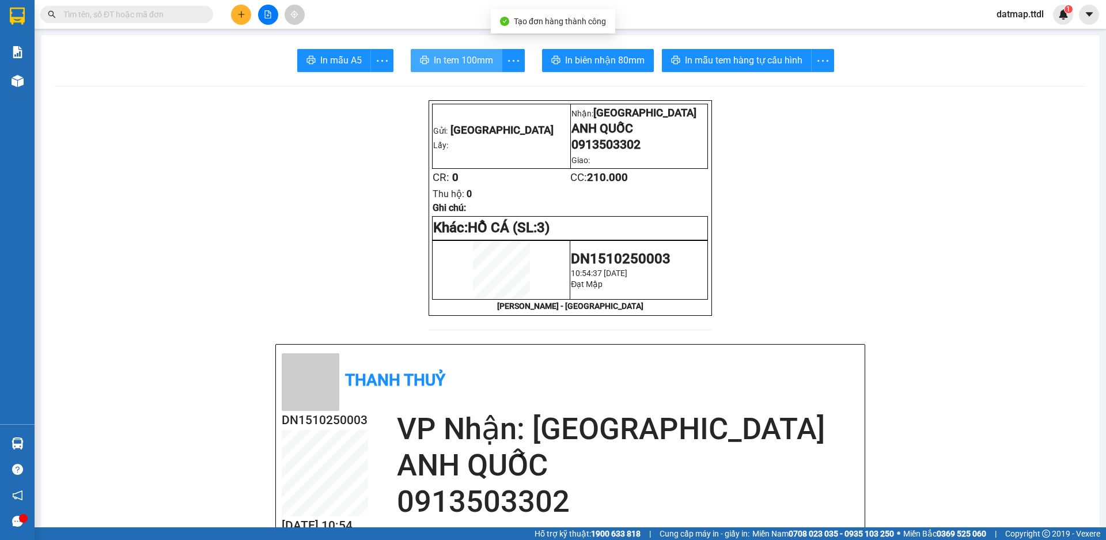
click at [464, 58] on span "In tem 100mm" at bounding box center [463, 60] width 59 height 14
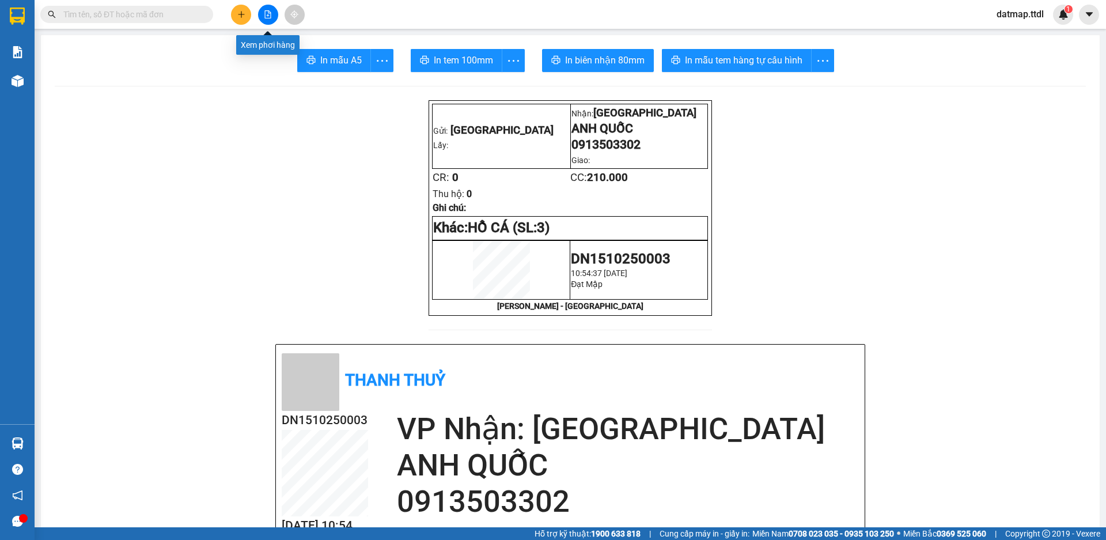
click at [273, 10] on button at bounding box center [268, 15] width 20 height 20
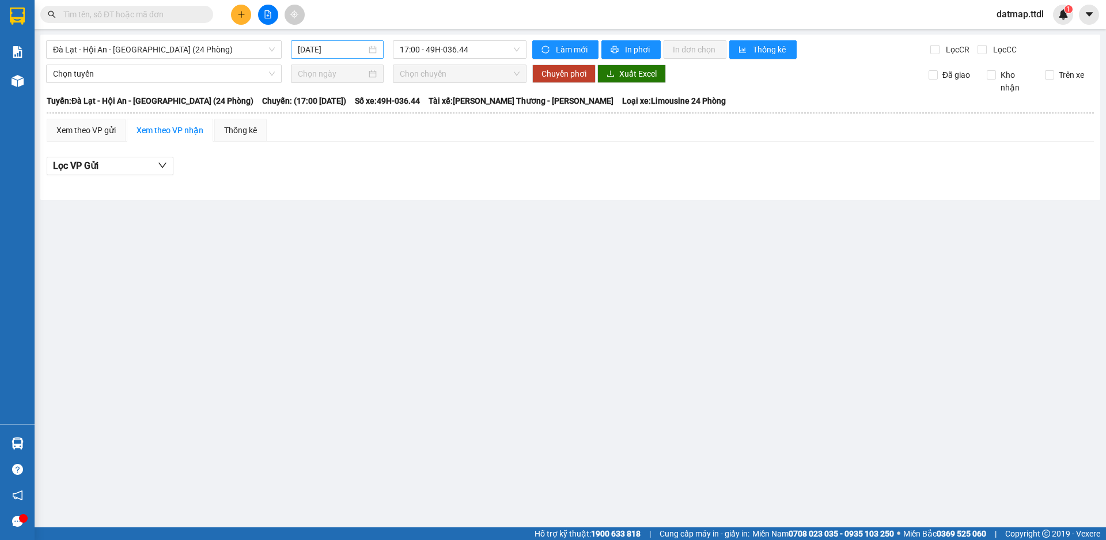
click at [325, 50] on input "[DATE]" at bounding box center [332, 49] width 69 height 13
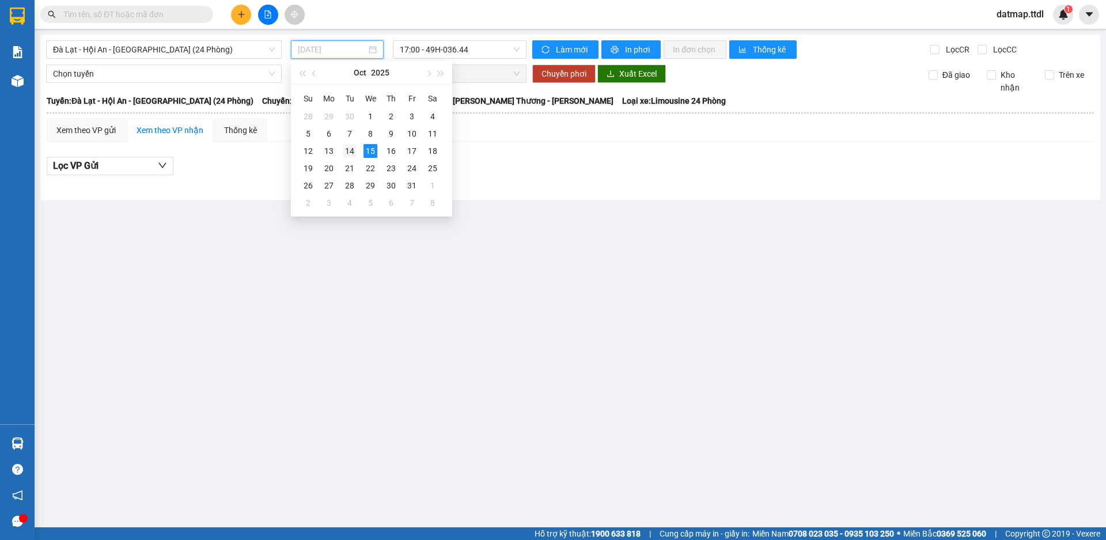
click at [346, 151] on div "14" at bounding box center [350, 151] width 14 height 14
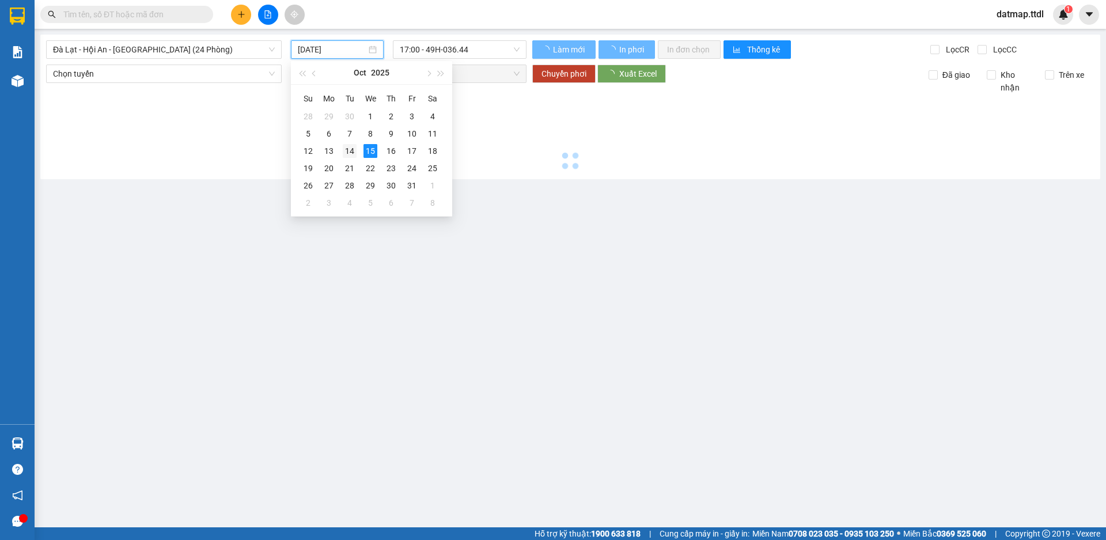
type input "[DATE]"
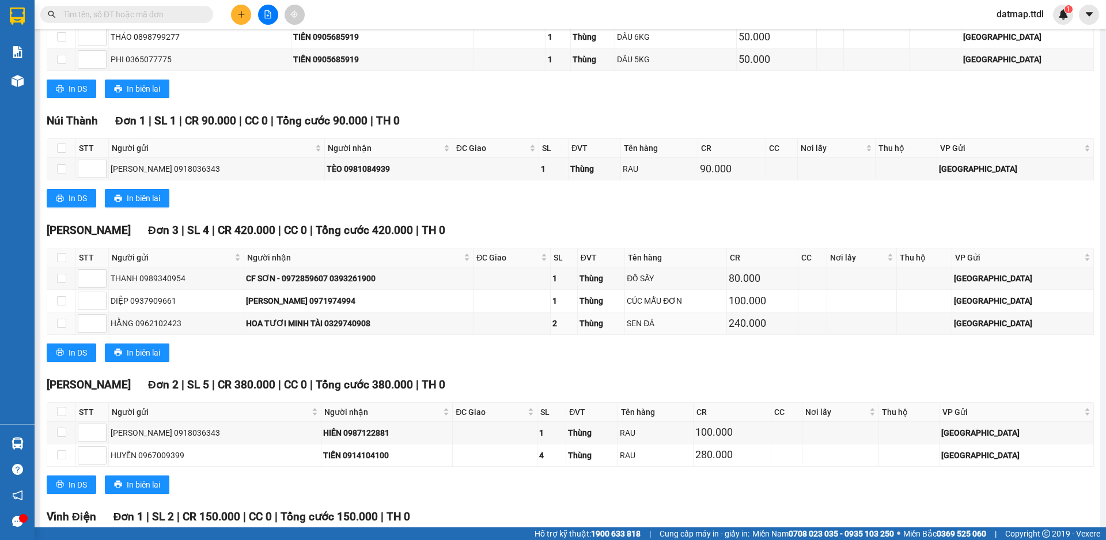
scroll to position [1614, 0]
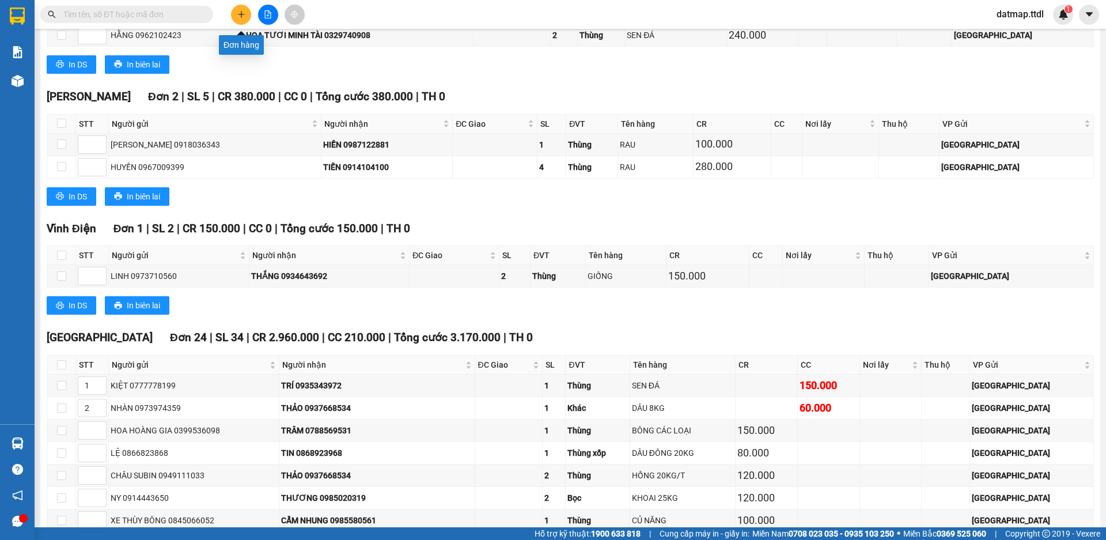
click at [244, 14] on icon "plus" at bounding box center [241, 14] width 6 height 1
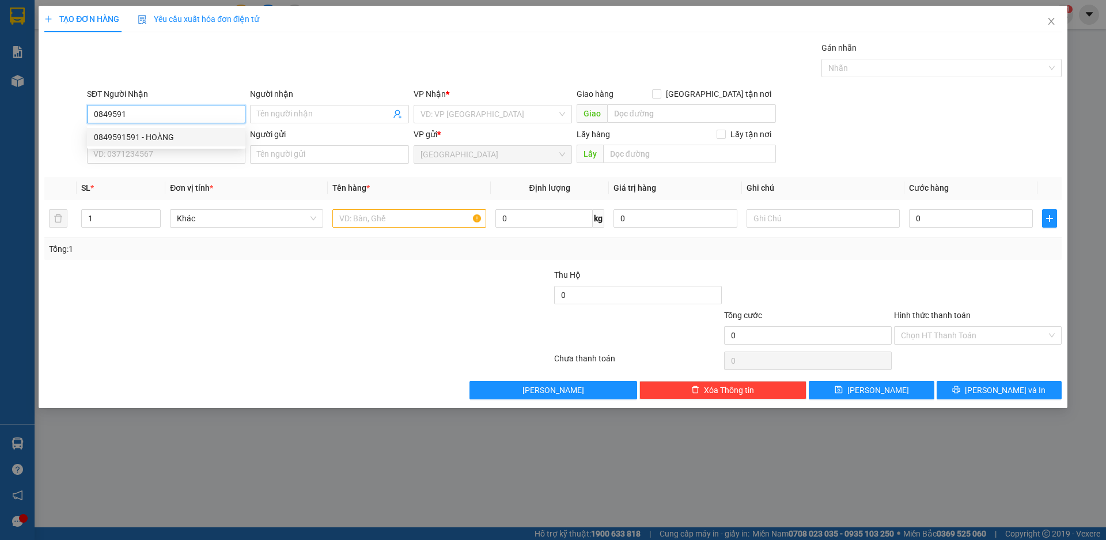
drag, startPoint x: 160, startPoint y: 133, endPoint x: 171, endPoint y: 141, distance: 13.5
click at [163, 134] on div "0849591591 - HOÀNG" at bounding box center [166, 137] width 145 height 13
type input "0849591591"
type input "HOÀNG"
type input "100.000"
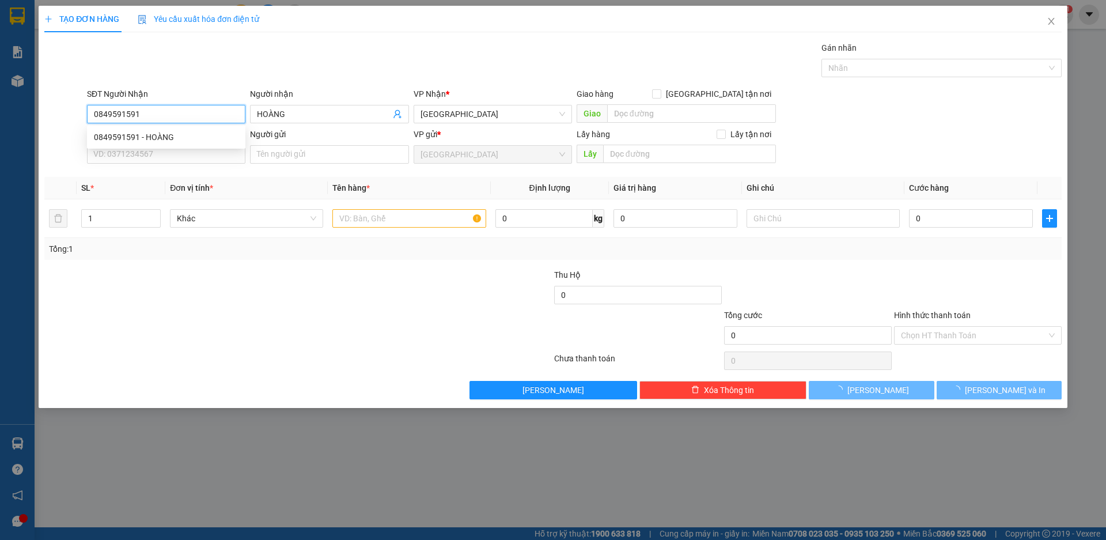
type input "100.000"
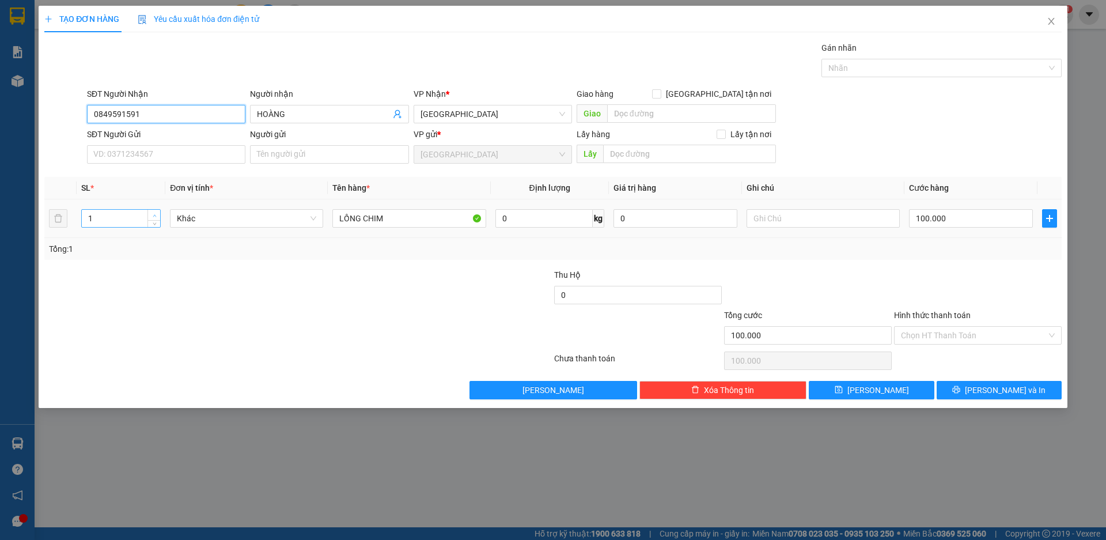
type input "0849591591"
click at [157, 214] on span "up" at bounding box center [154, 215] width 7 height 7
type input "3"
click at [157, 214] on span "up" at bounding box center [154, 215] width 7 height 7
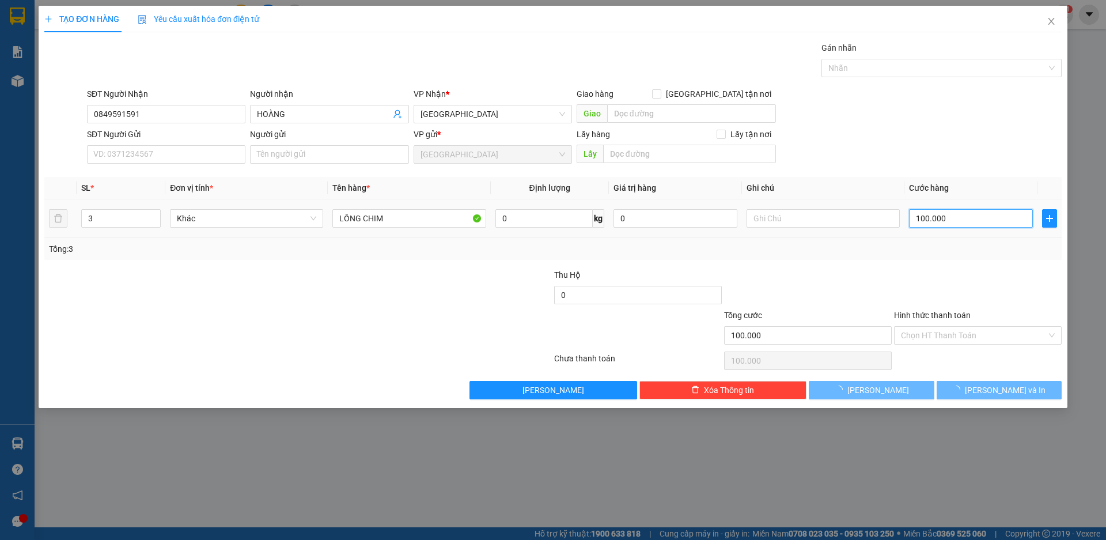
click at [966, 220] on input "100.000" at bounding box center [971, 218] width 124 height 18
type input "0"
type input "3"
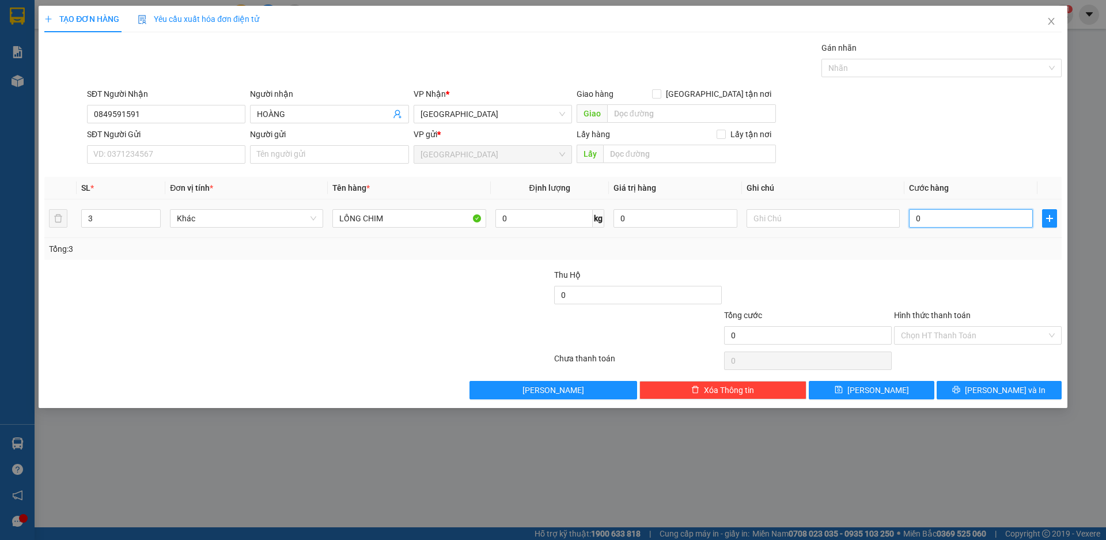
type input "3"
type input "03"
type input "30"
type input "030"
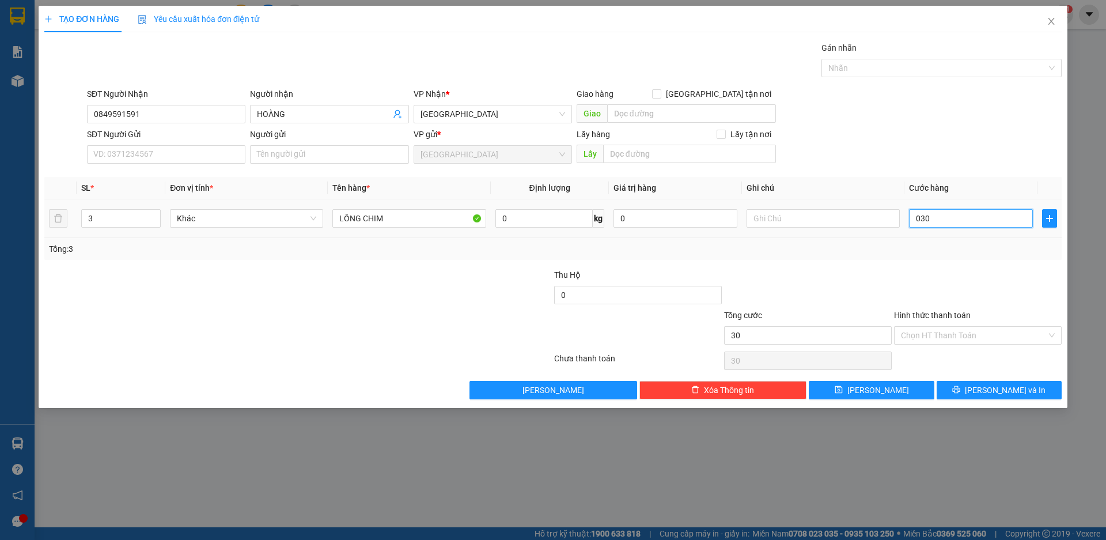
type input "300"
type input "03.000"
type input "3.000"
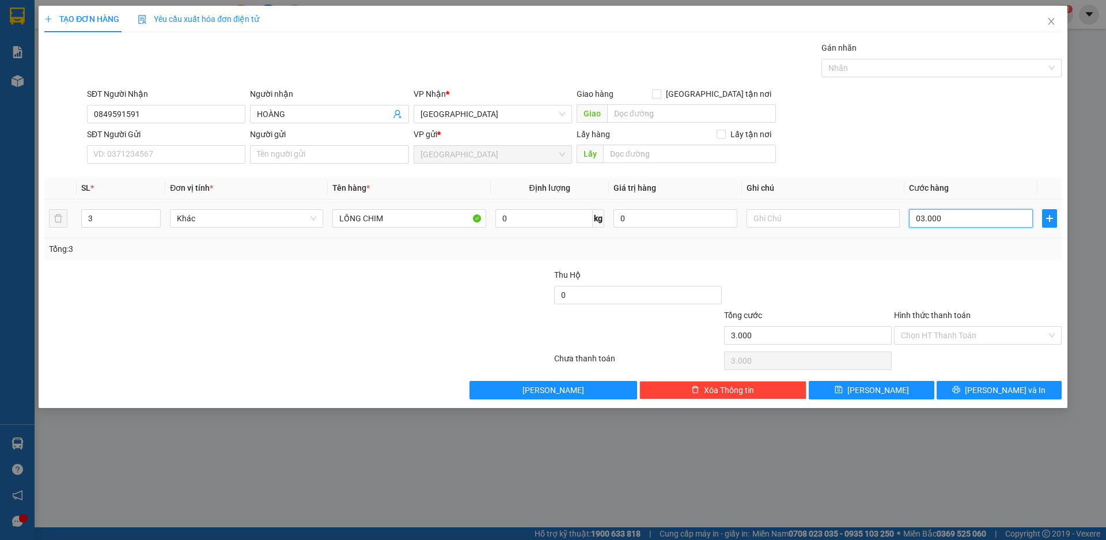
type input "300"
type input "0"
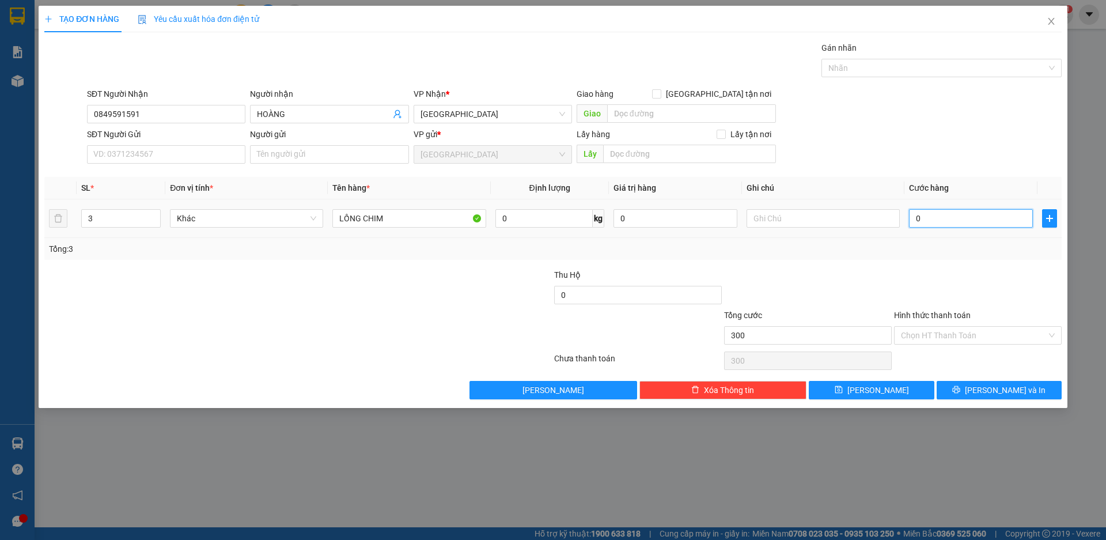
type input "0"
click at [912, 219] on input "0" at bounding box center [971, 218] width 124 height 18
type input "30"
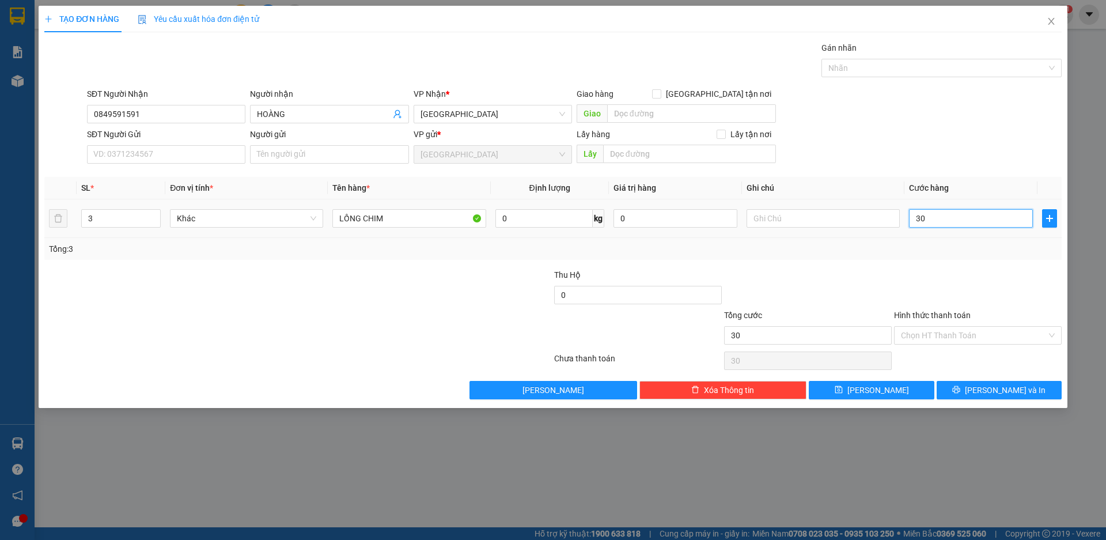
type input "300"
type input "3.000"
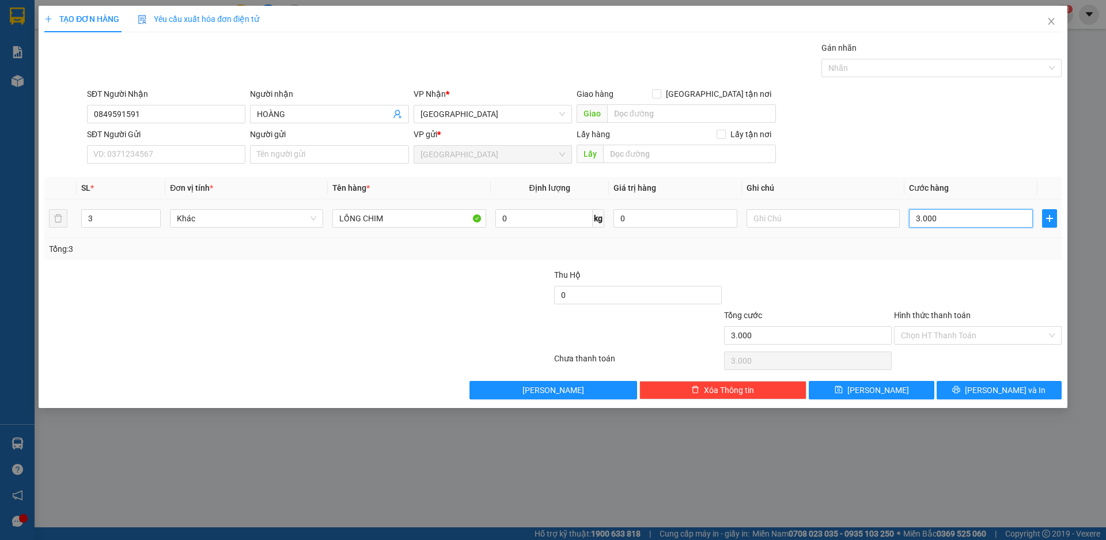
type input "30.000"
type input "300.000"
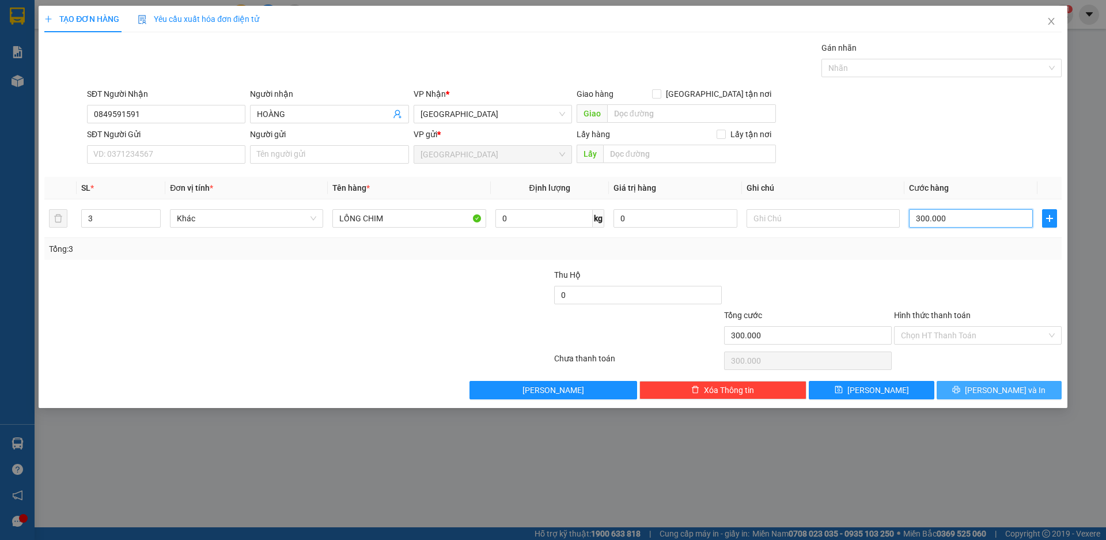
type input "300.000"
click at [1000, 389] on span "[PERSON_NAME] và In" at bounding box center [1005, 390] width 81 height 13
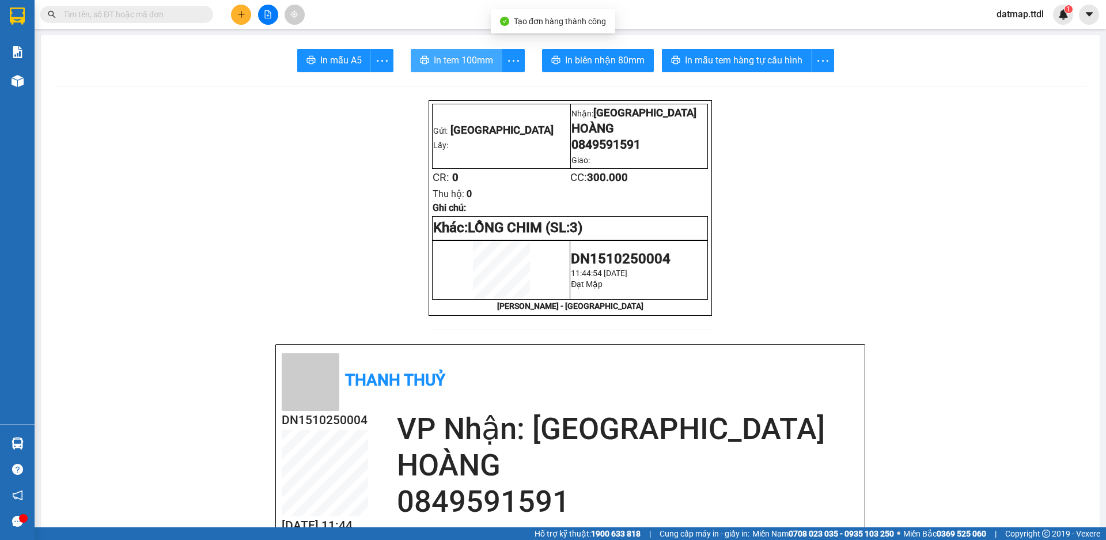
click at [471, 61] on span "In tem 100mm" at bounding box center [463, 60] width 59 height 14
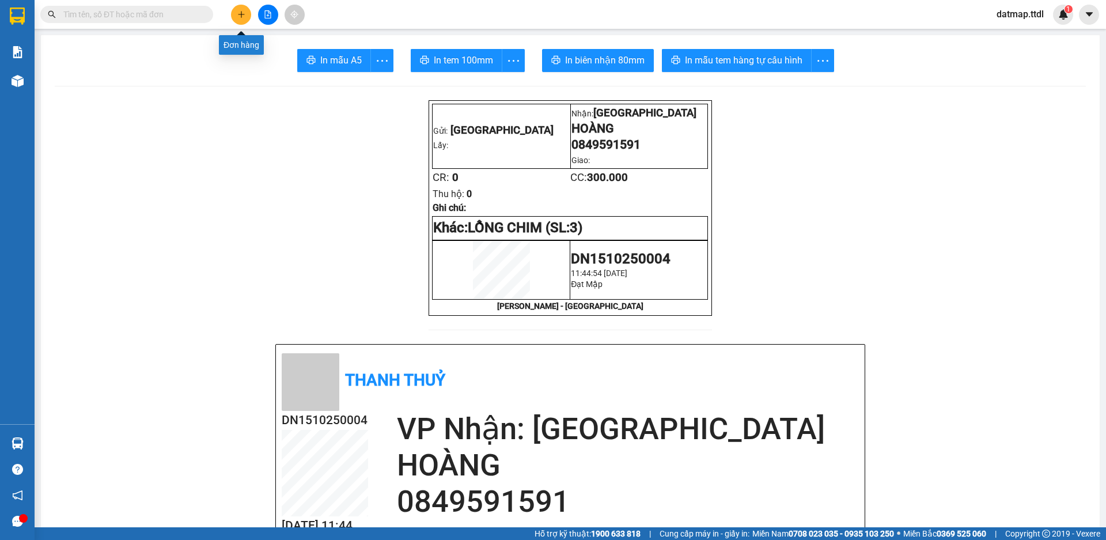
click at [240, 17] on icon "plus" at bounding box center [241, 14] width 8 height 8
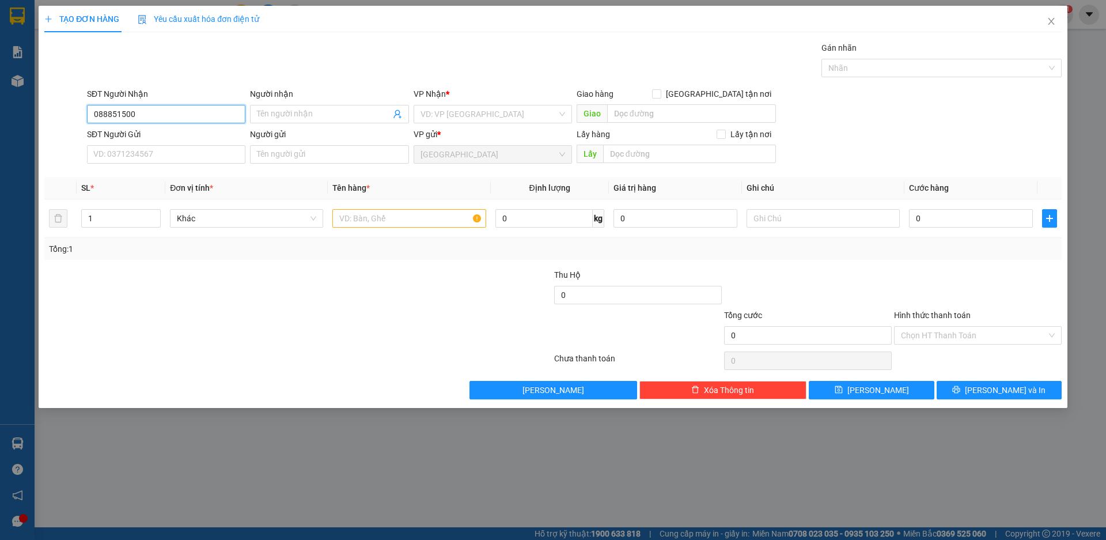
type input "0888515009"
click at [163, 139] on div "0888515009 - TUYẾT" at bounding box center [166, 137] width 145 height 13
type input "TUYẾT"
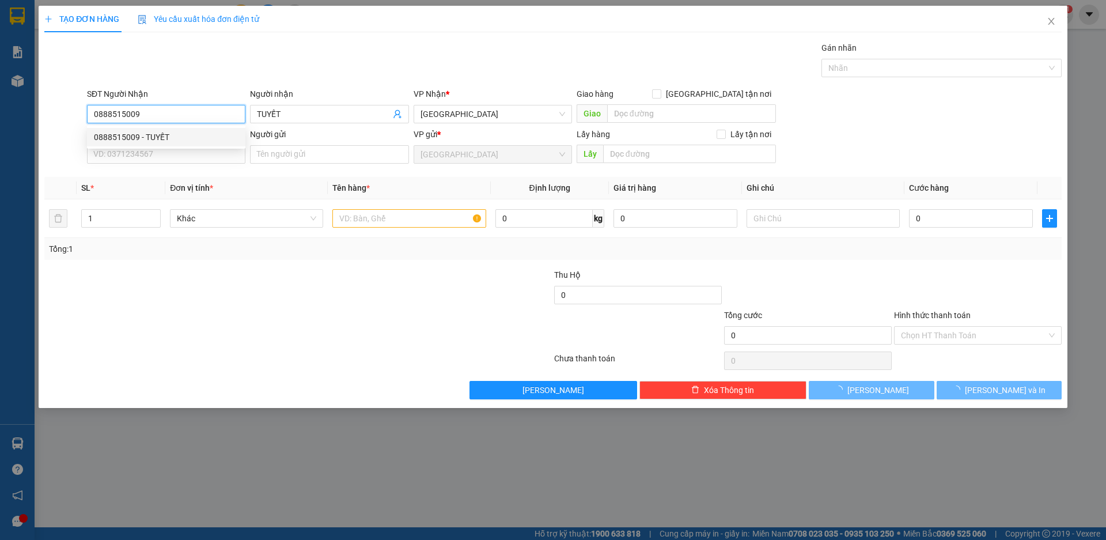
type input "70.000"
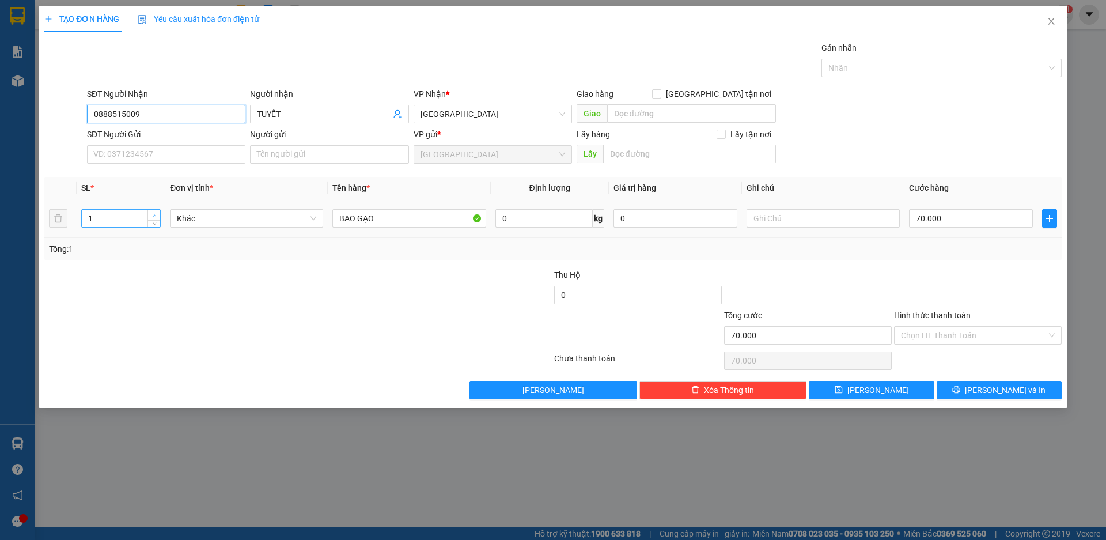
type input "0888515009"
type input "2"
click at [152, 212] on span "up" at bounding box center [154, 215] width 7 height 7
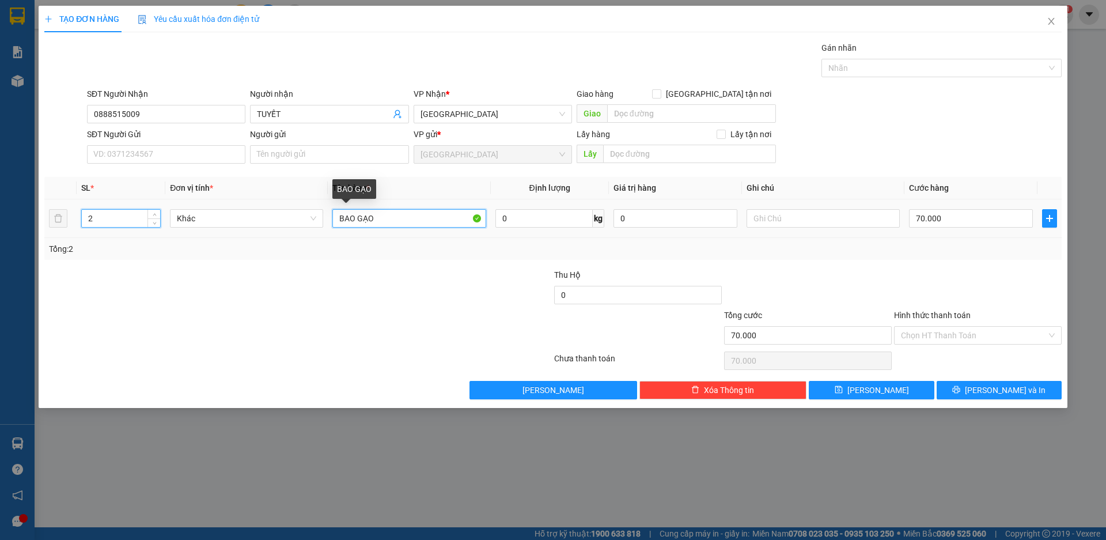
click at [430, 221] on input "BAO GẠO" at bounding box center [409, 218] width 153 height 18
type input "0"
type input "BAO GẠO + THỰC PHẨM"
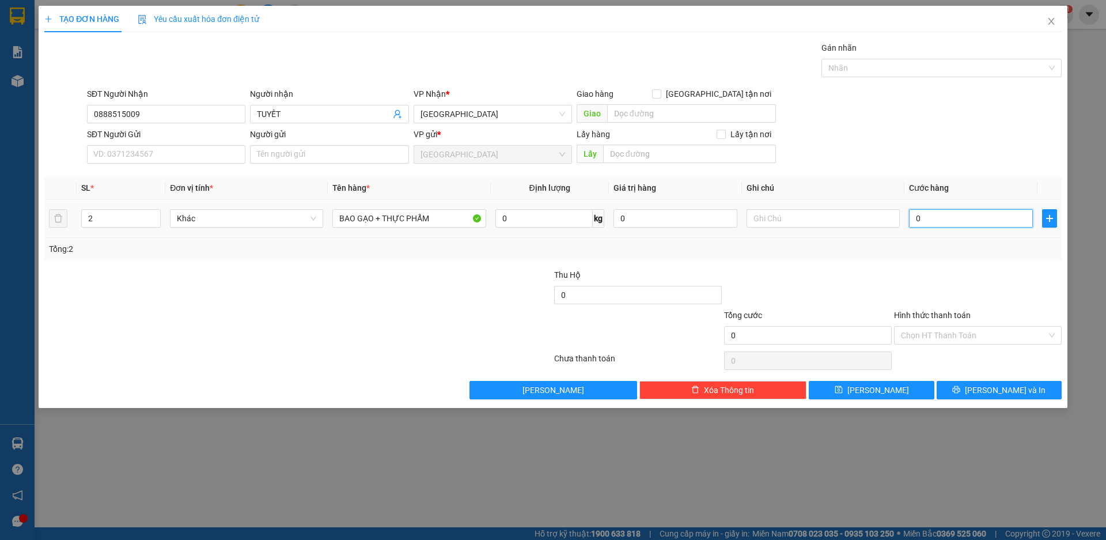
click at [948, 220] on input "0" at bounding box center [971, 218] width 124 height 18
type input "1"
type input "15"
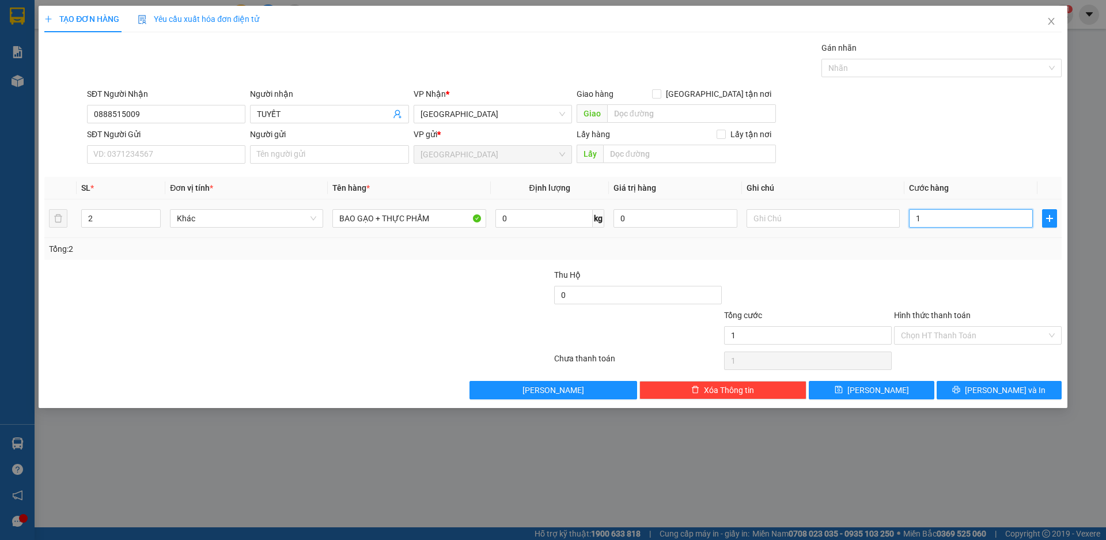
type input "15"
type input "150"
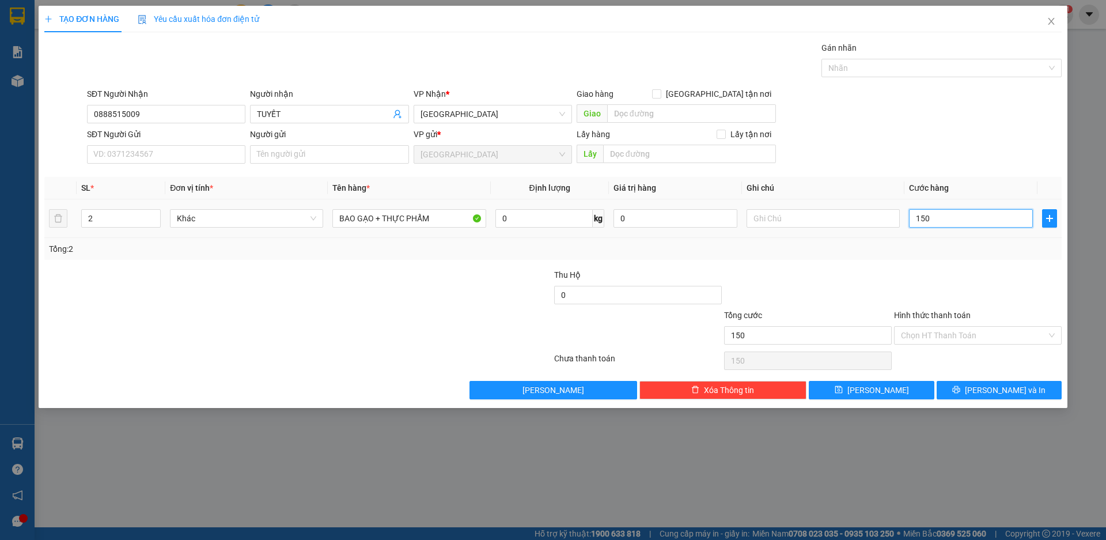
type input "1.500"
type input "15.000"
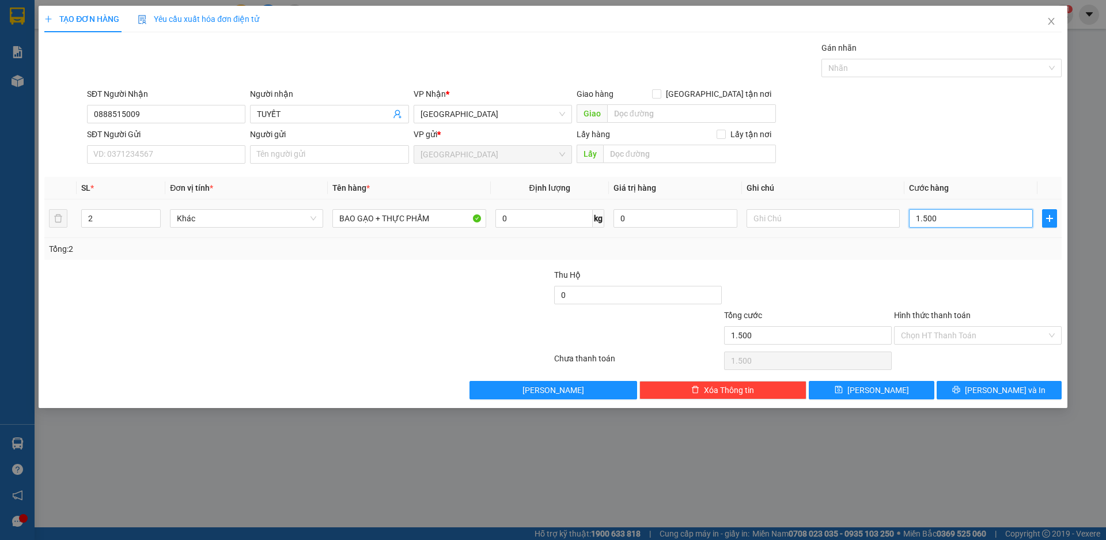
type input "15.000"
type input "150.000"
click at [961, 329] on input "Hình thức thanh toán" at bounding box center [974, 335] width 146 height 17
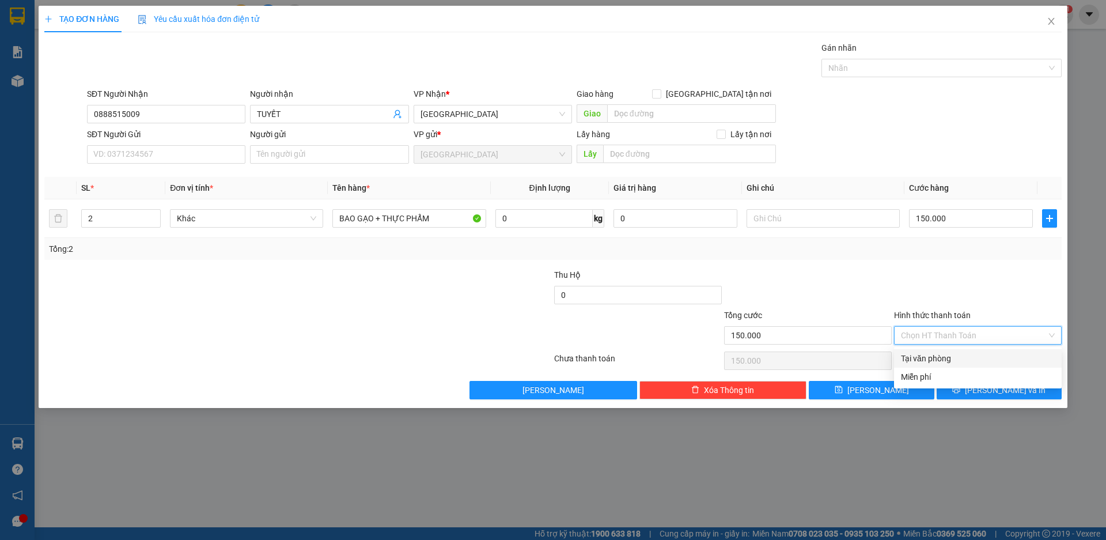
click at [952, 354] on div "Tại văn phòng" at bounding box center [978, 358] width 154 height 13
type input "0"
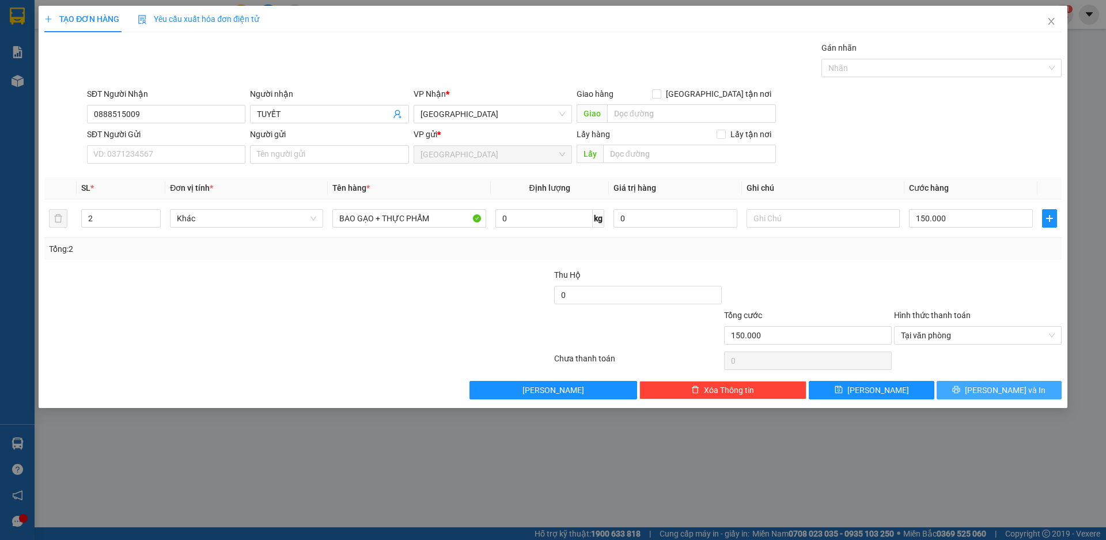
click at [1001, 392] on span "[PERSON_NAME] và In" at bounding box center [1005, 390] width 81 height 13
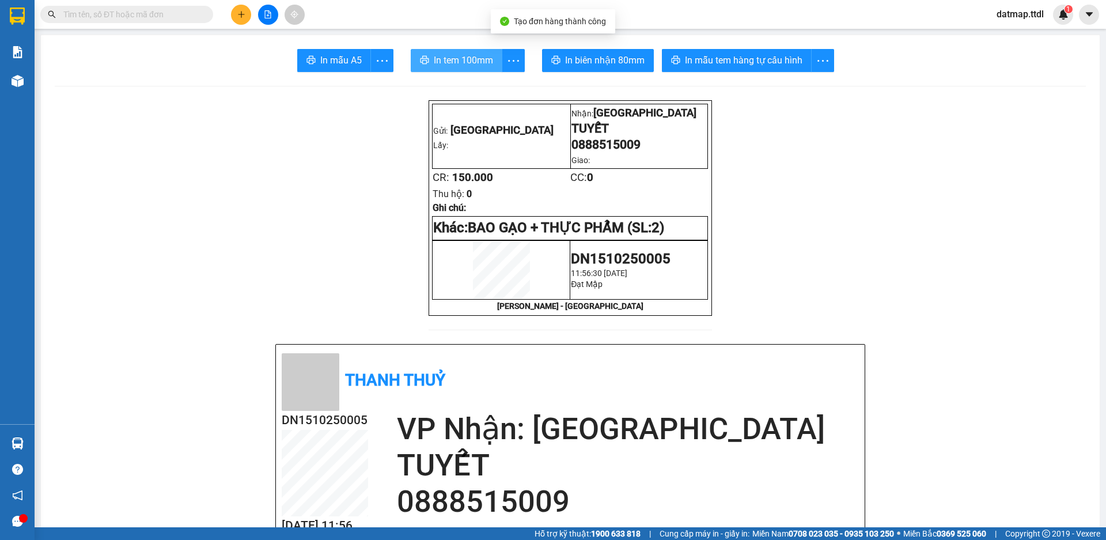
click at [449, 59] on span "In tem 100mm" at bounding box center [463, 60] width 59 height 14
